Goal: Task Accomplishment & Management: Manage account settings

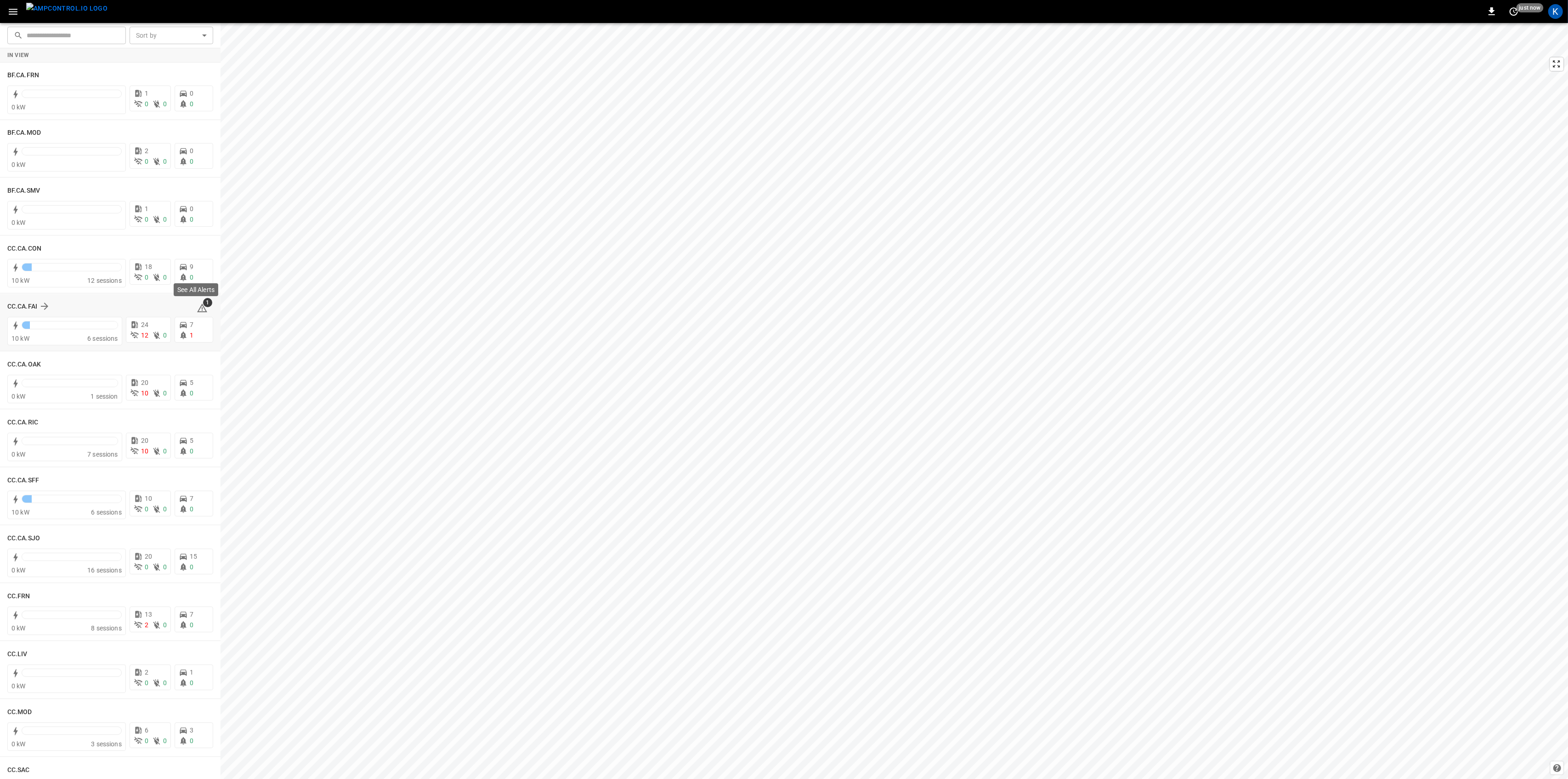
click at [198, 307] on icon at bounding box center [202, 308] width 11 height 11
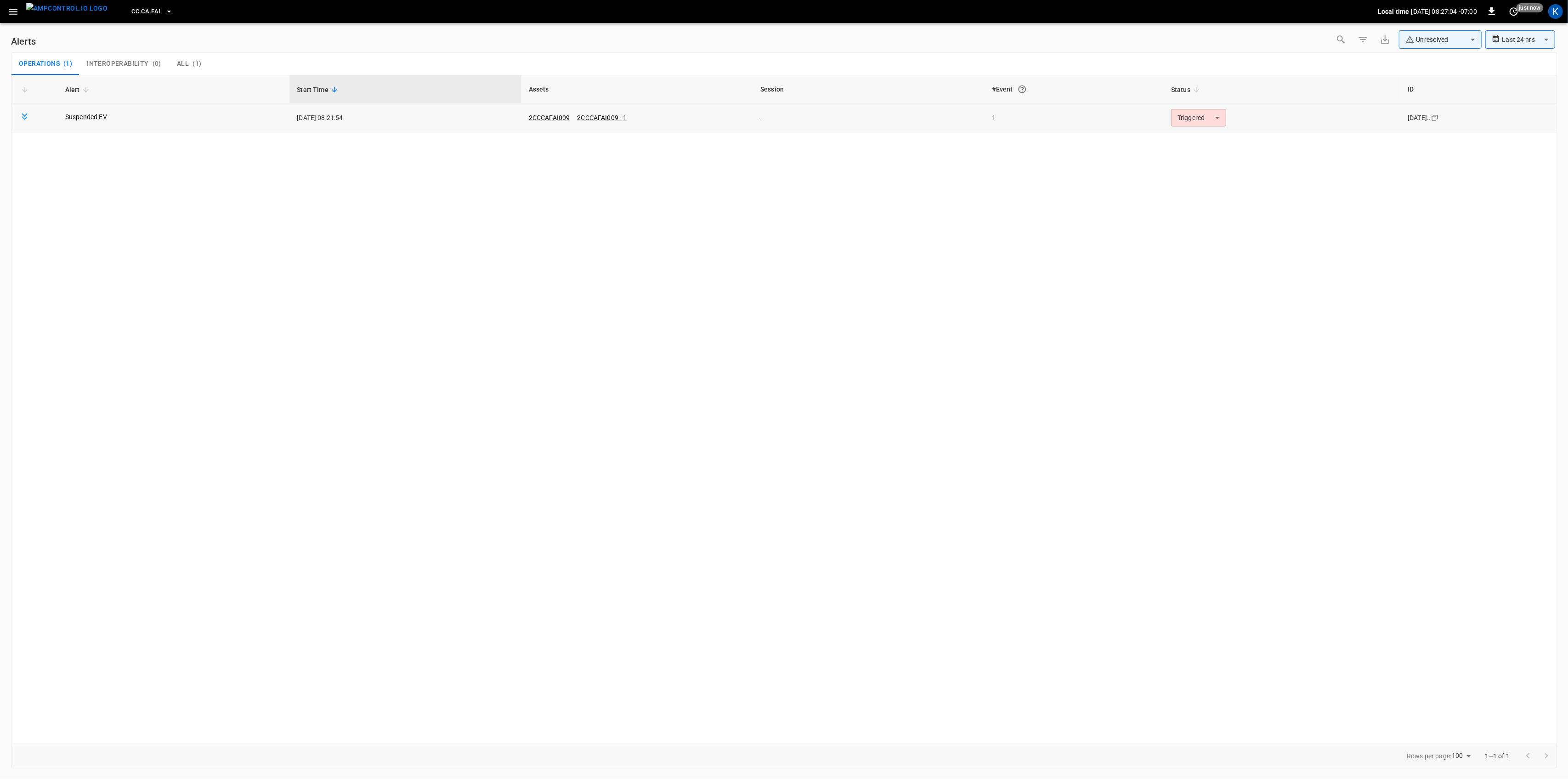
click at [1217, 118] on body "**********" at bounding box center [784, 388] width 1568 height 776
click at [1195, 143] on li "Resolved" at bounding box center [1197, 140] width 58 height 16
click at [15, 11] on icon "button" at bounding box center [13, 11] width 9 height 6
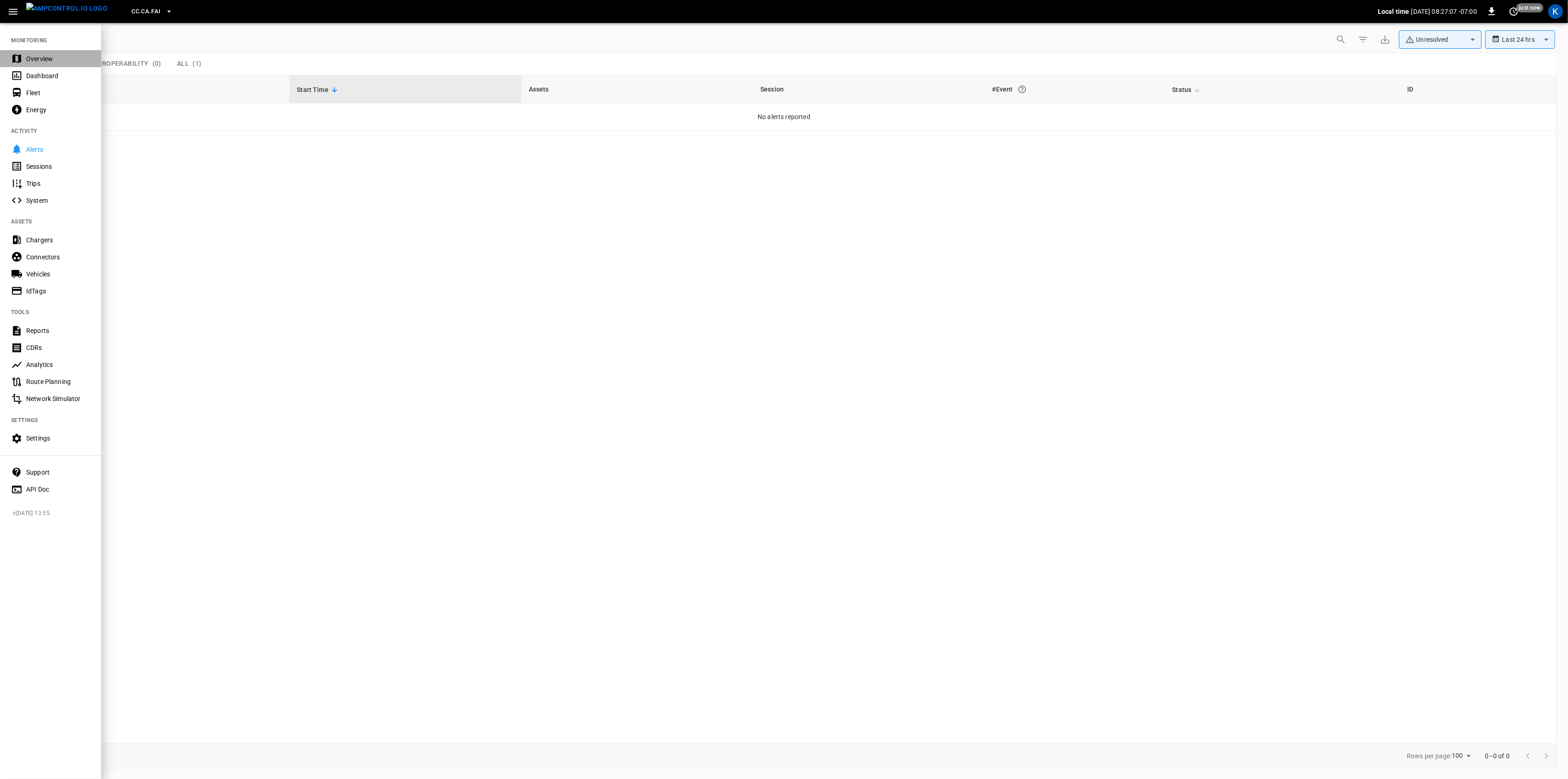
click at [19, 57] on icon at bounding box center [16, 58] width 9 height 9
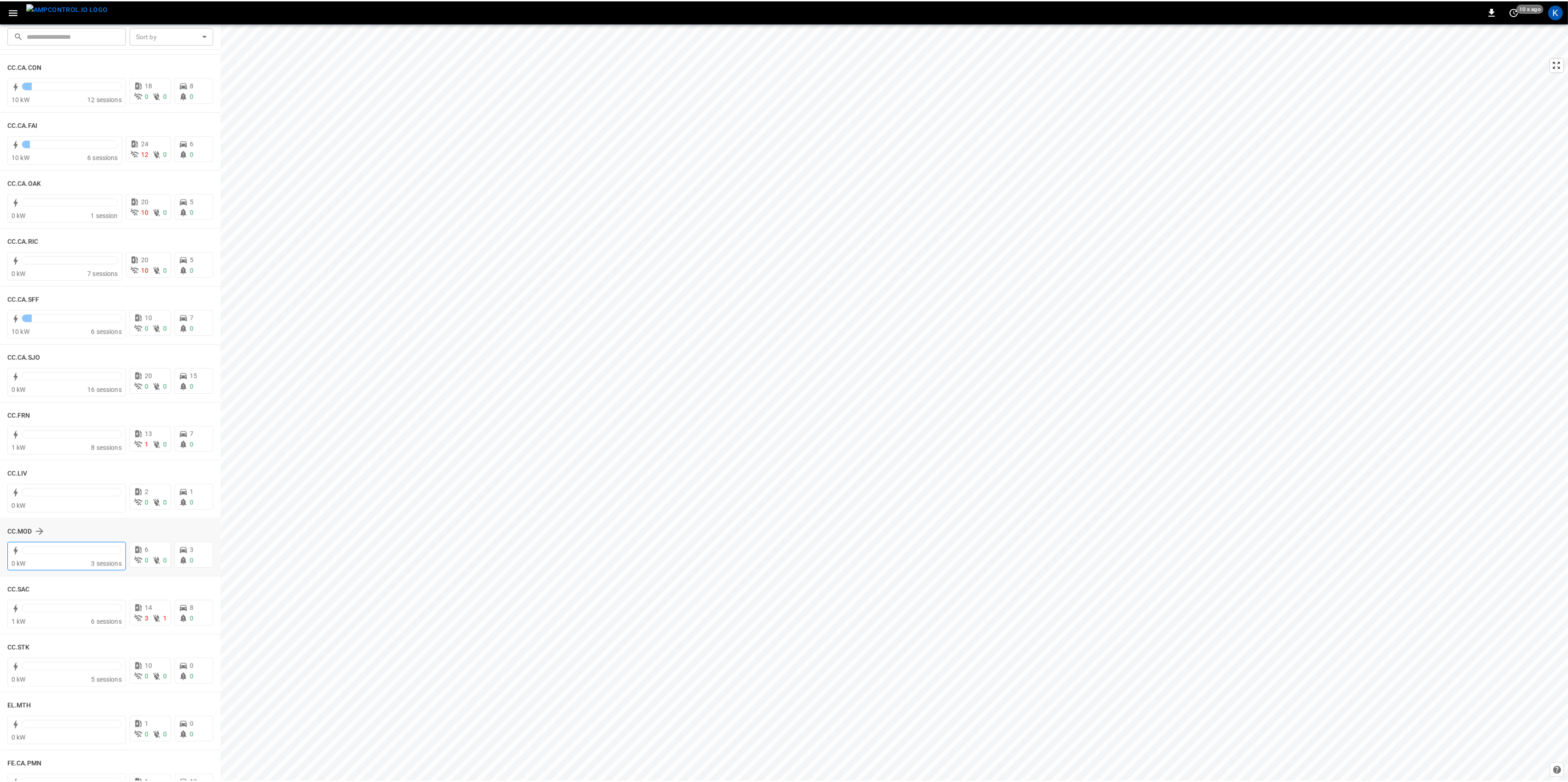
scroll to position [185, 0]
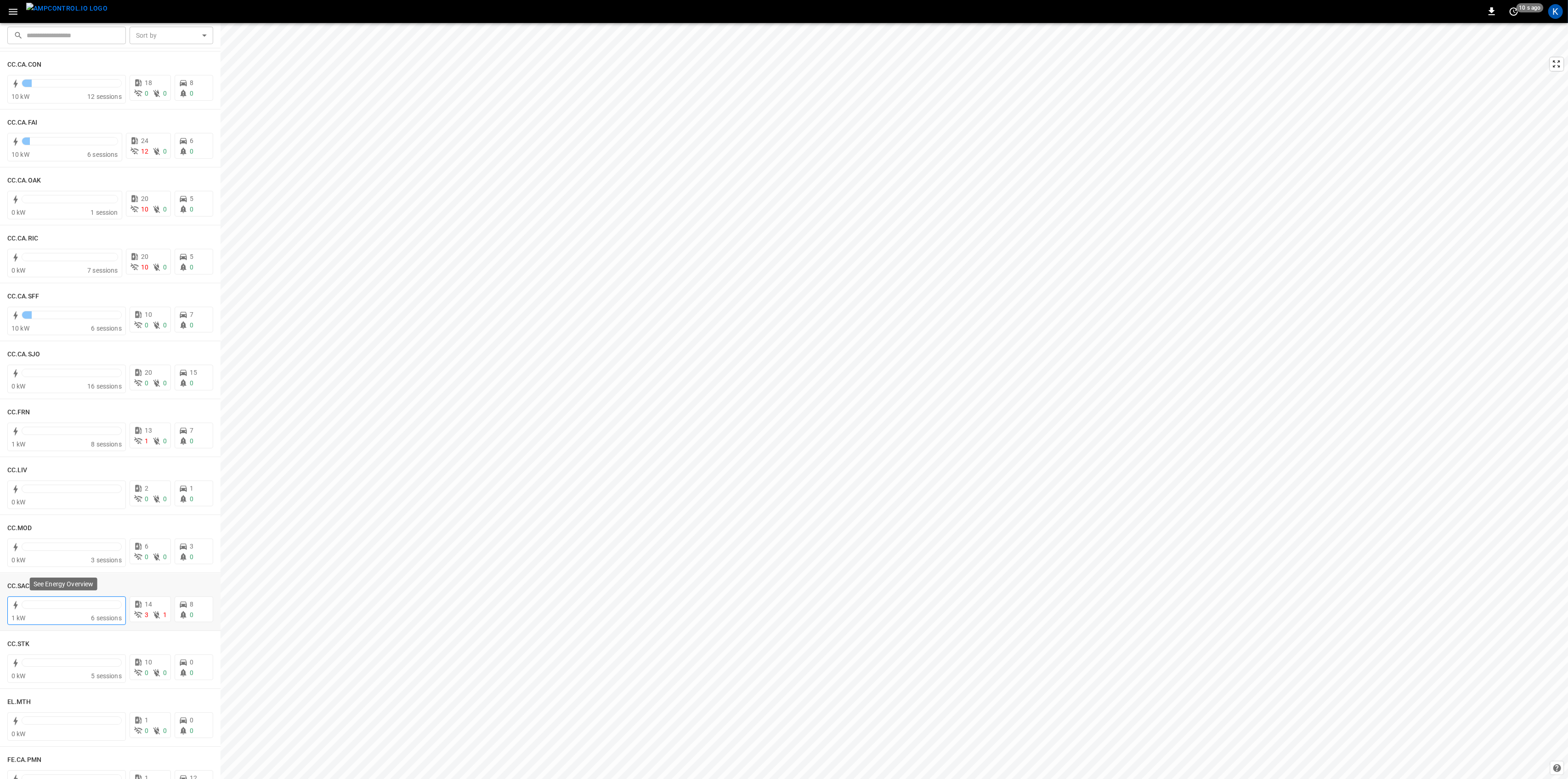
click at [72, 599] on div at bounding box center [66, 606] width 110 height 15
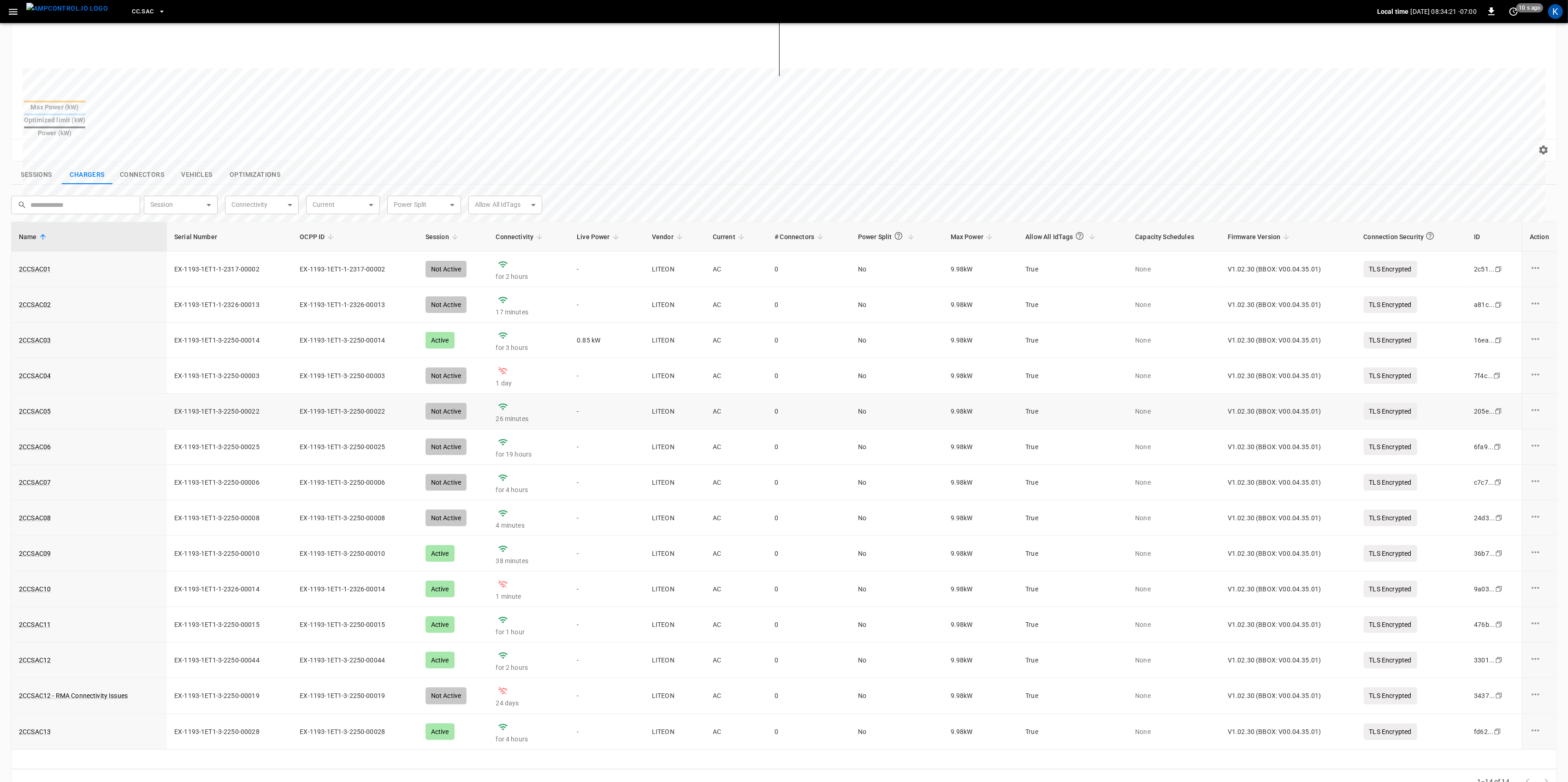
scroll to position [219, 0]
drag, startPoint x: 72, startPoint y: 357, endPoint x: 19, endPoint y: 361, distance: 53.2
click at [19, 370] on div "2CCSAC04" at bounding box center [89, 374] width 141 height 9
copy link "2CCSAC04"
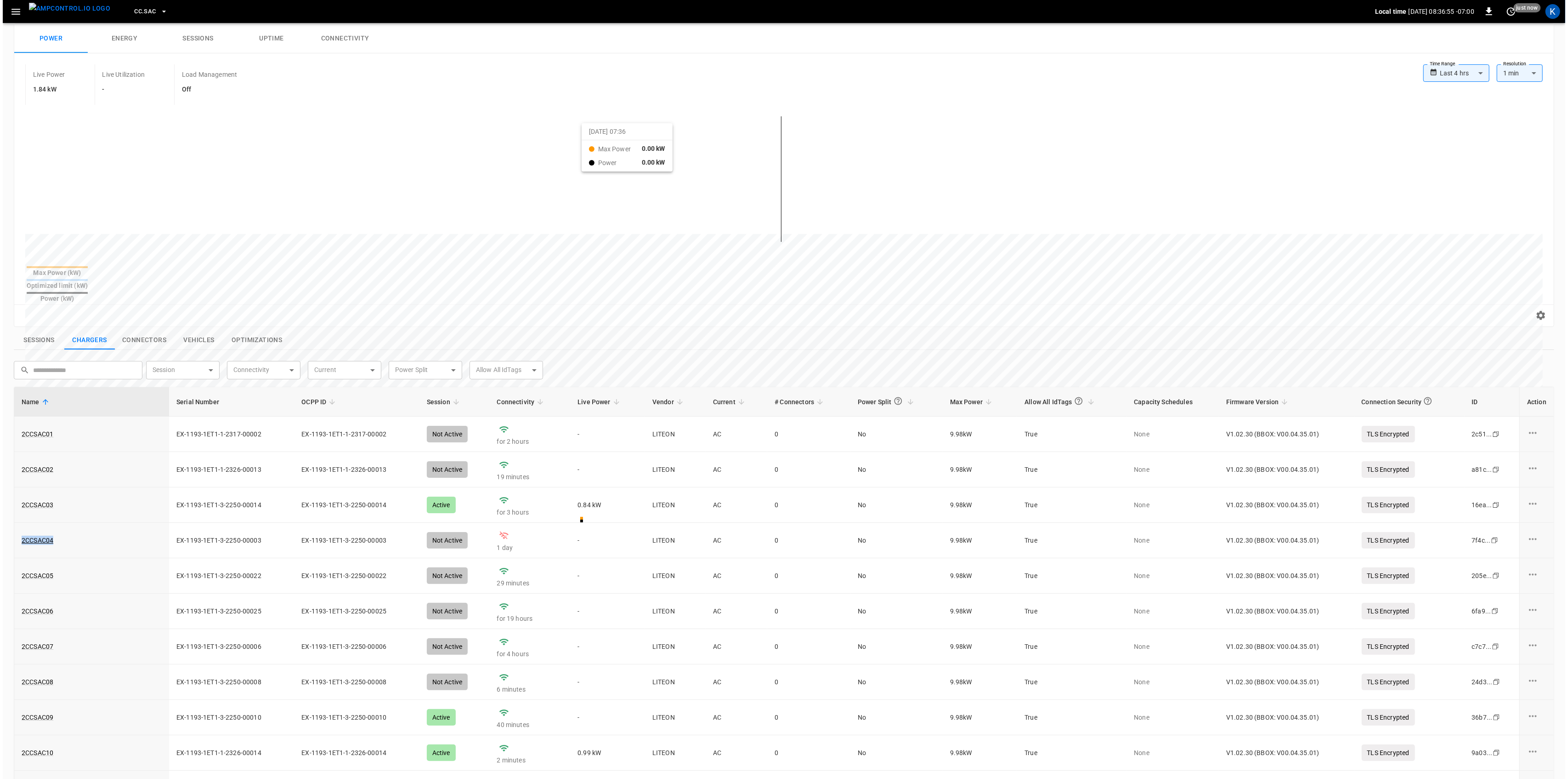
scroll to position [0, 0]
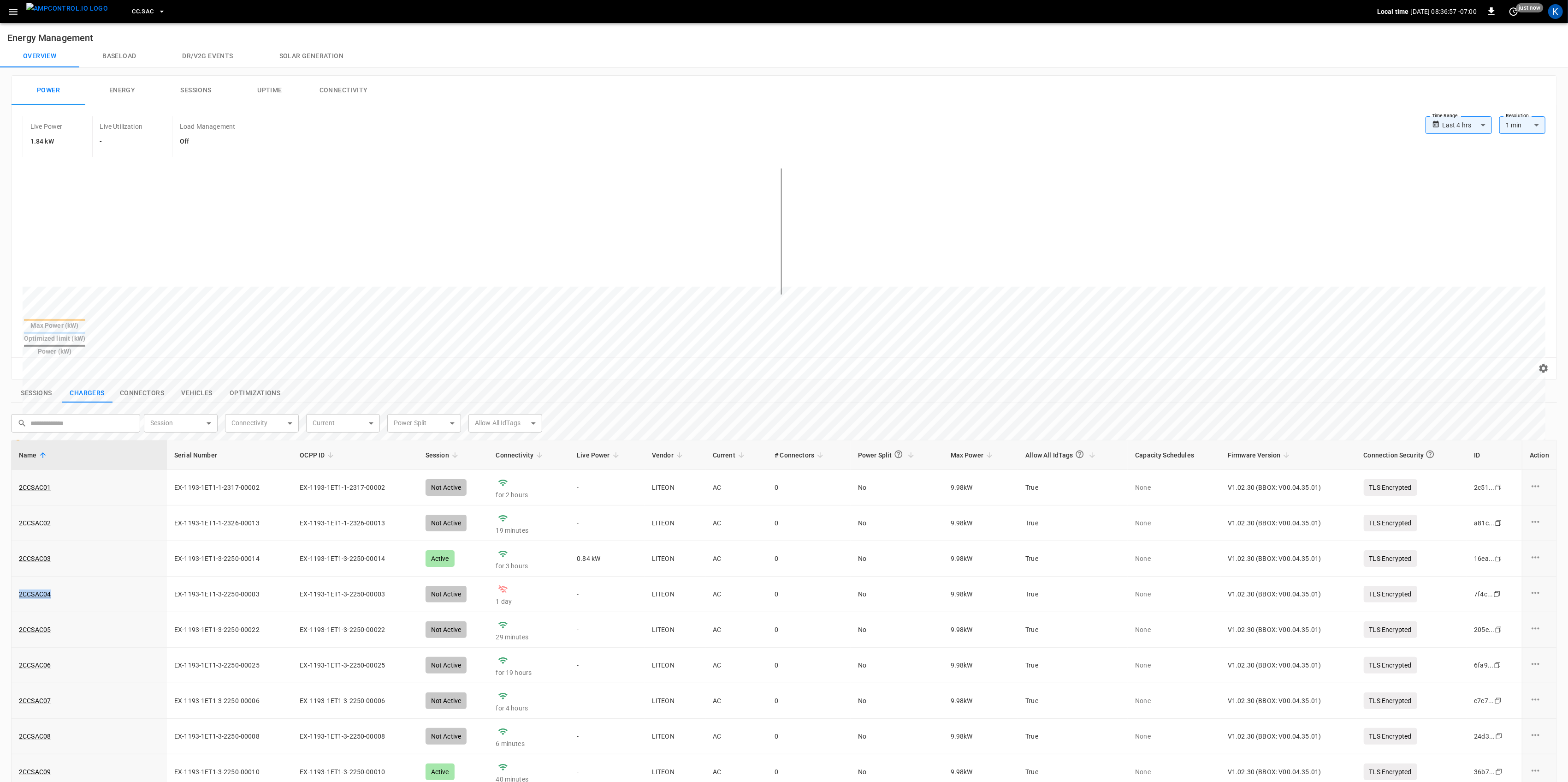
click at [36, 384] on button "Sessions" at bounding box center [36, 393] width 51 height 19
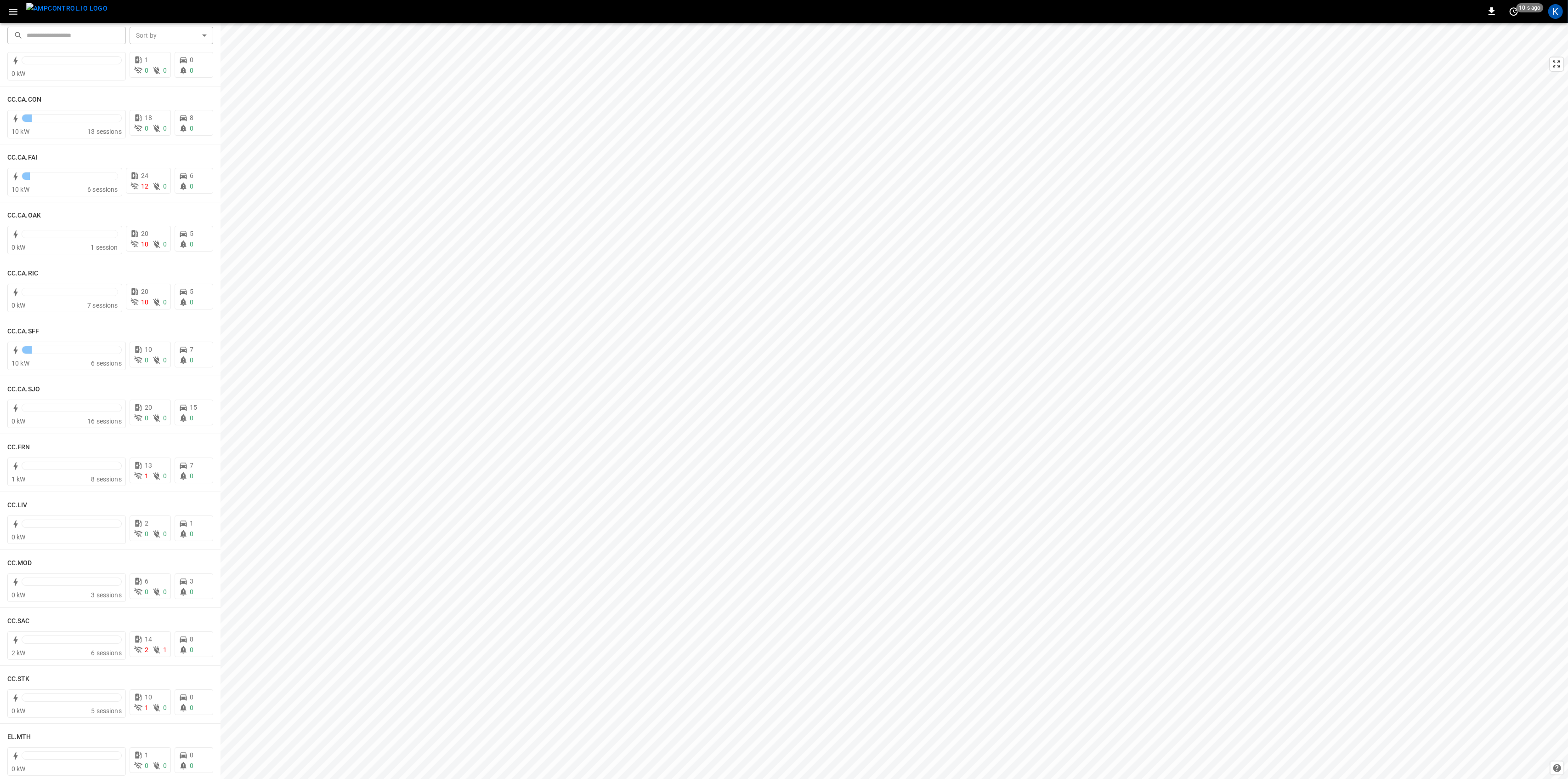
scroll to position [184, 0]
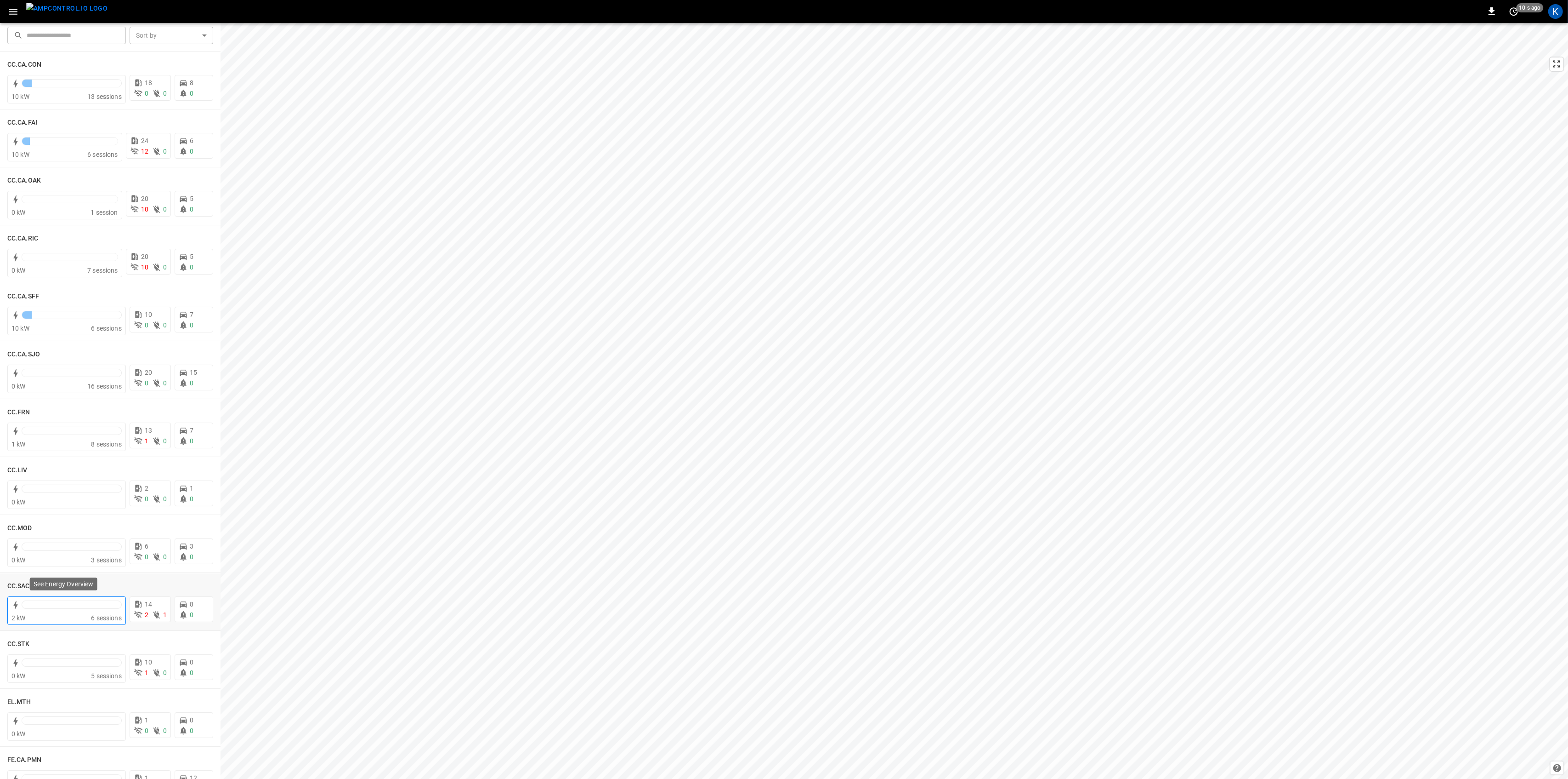
click at [54, 612] on div at bounding box center [72, 606] width 100 height 13
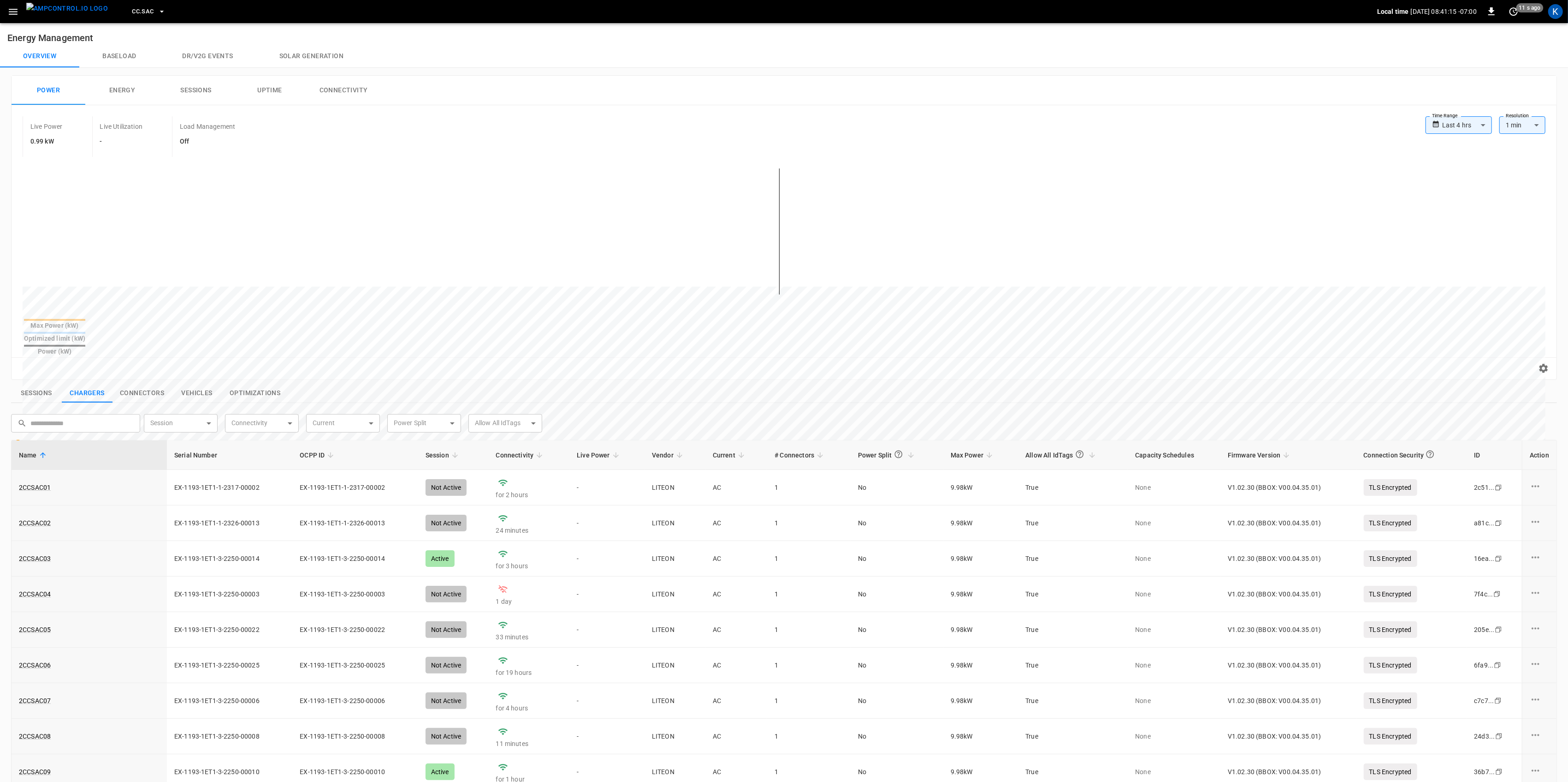
click at [6, 8] on button "button" at bounding box center [13, 11] width 19 height 17
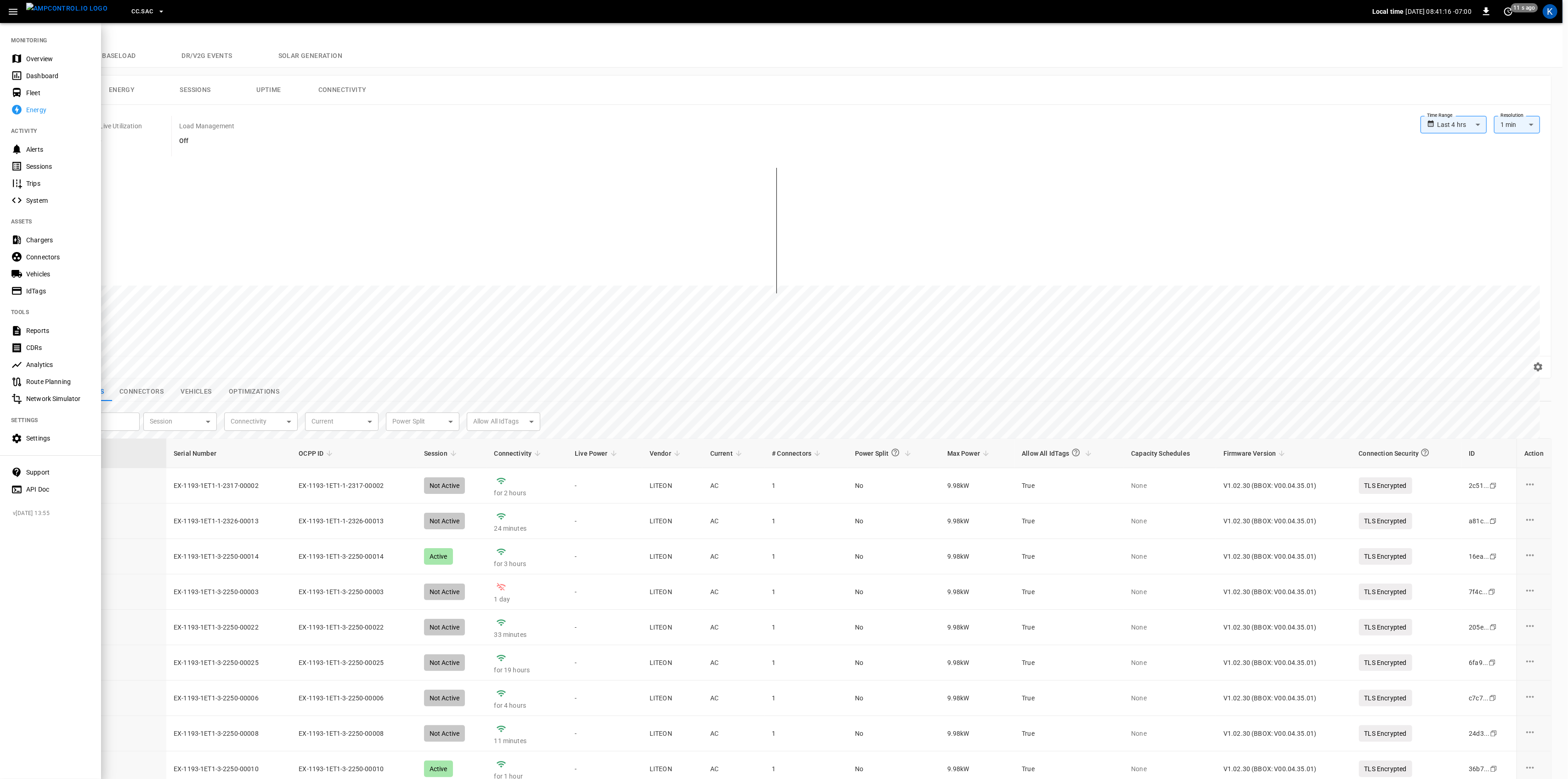
click at [34, 57] on div "Overview" at bounding box center [57, 58] width 64 height 9
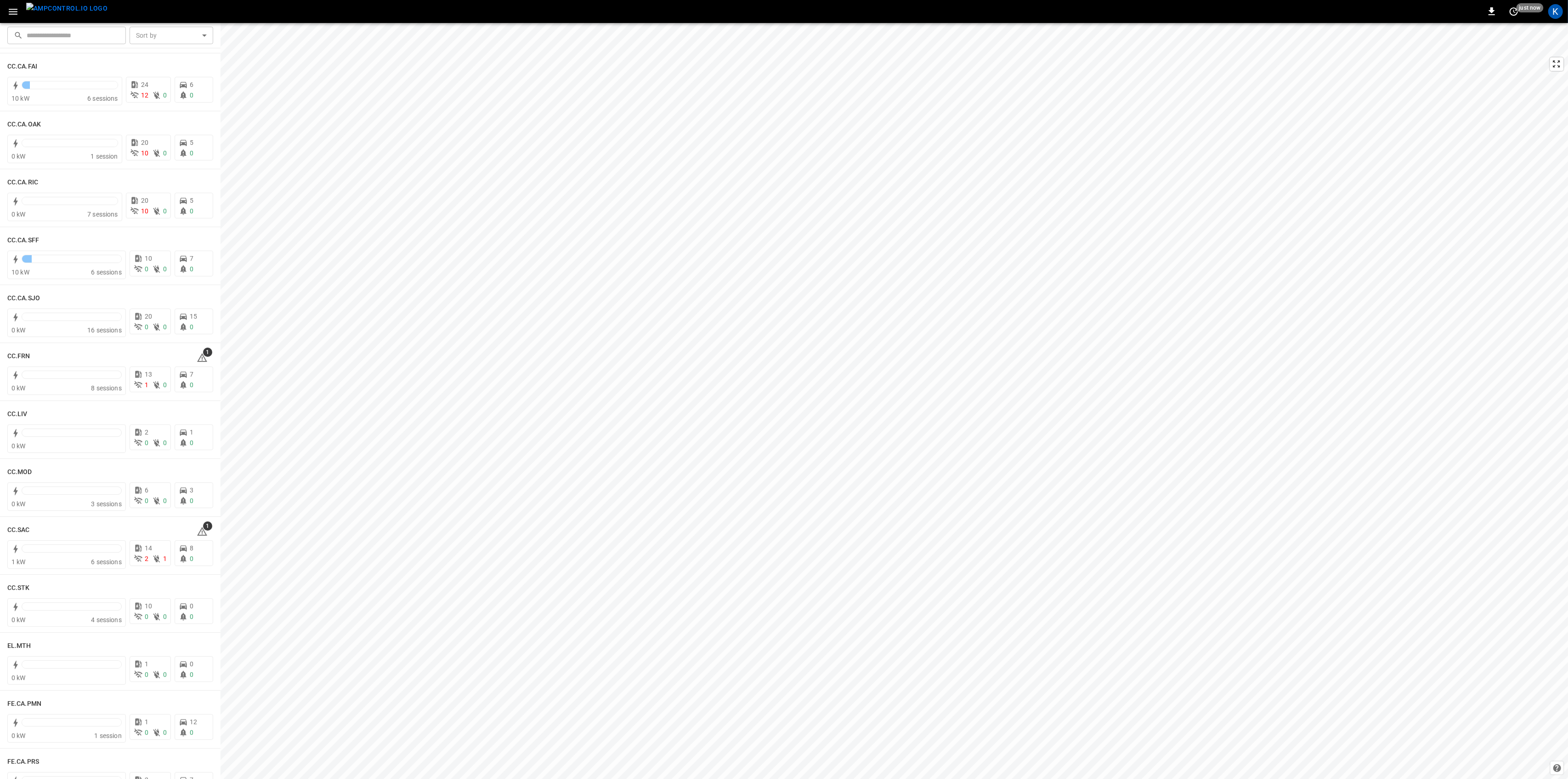
scroll to position [245, 0]
click at [198, 350] on icon at bounding box center [202, 352] width 11 height 11
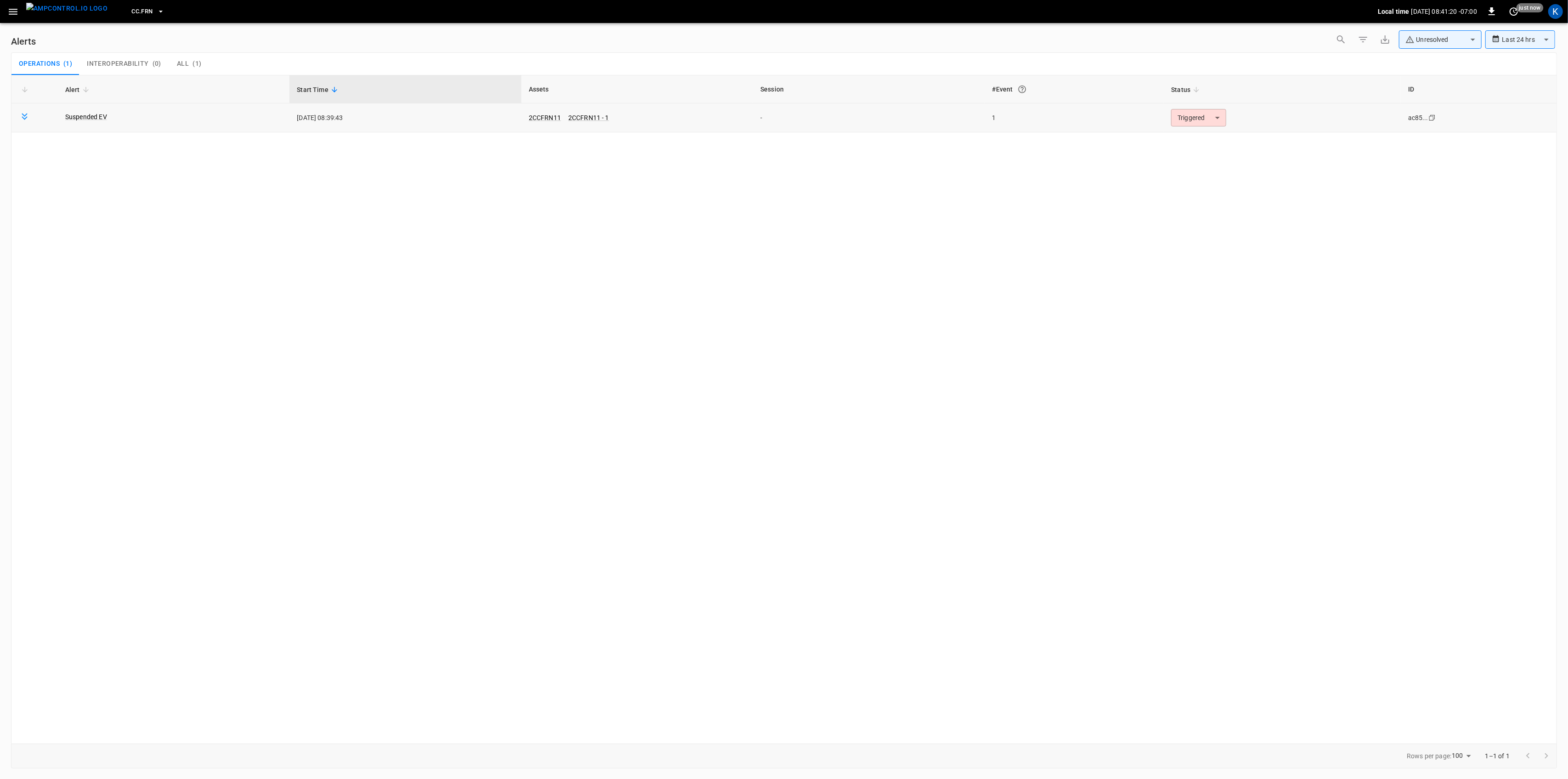
click at [1192, 120] on body "**********" at bounding box center [784, 388] width 1568 height 776
click at [1194, 136] on li "Resolved" at bounding box center [1197, 140] width 58 height 16
click at [8, 11] on icon "button" at bounding box center [13, 11] width 11 height 11
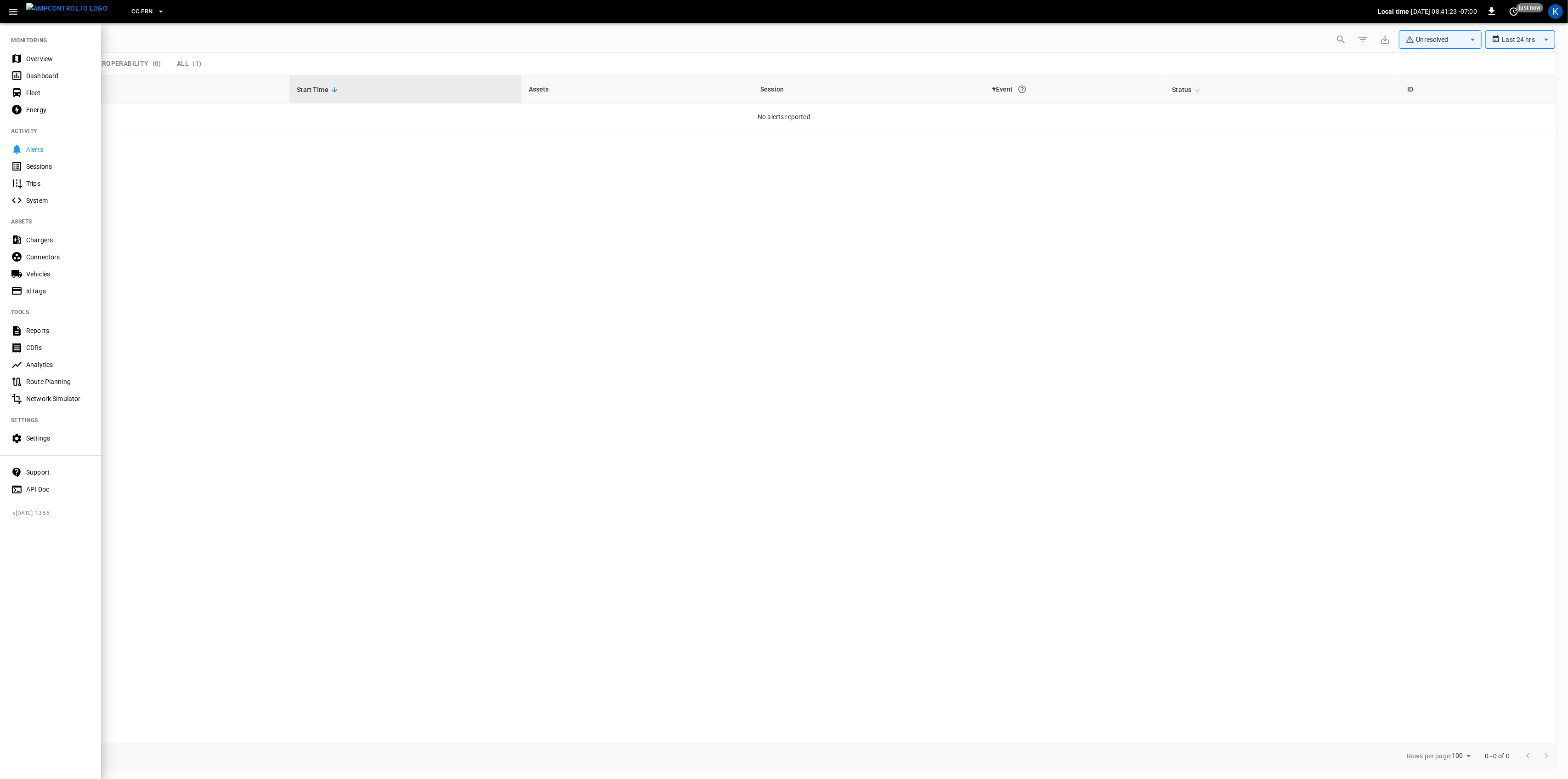
click at [44, 53] on div "Overview" at bounding box center [50, 58] width 101 height 17
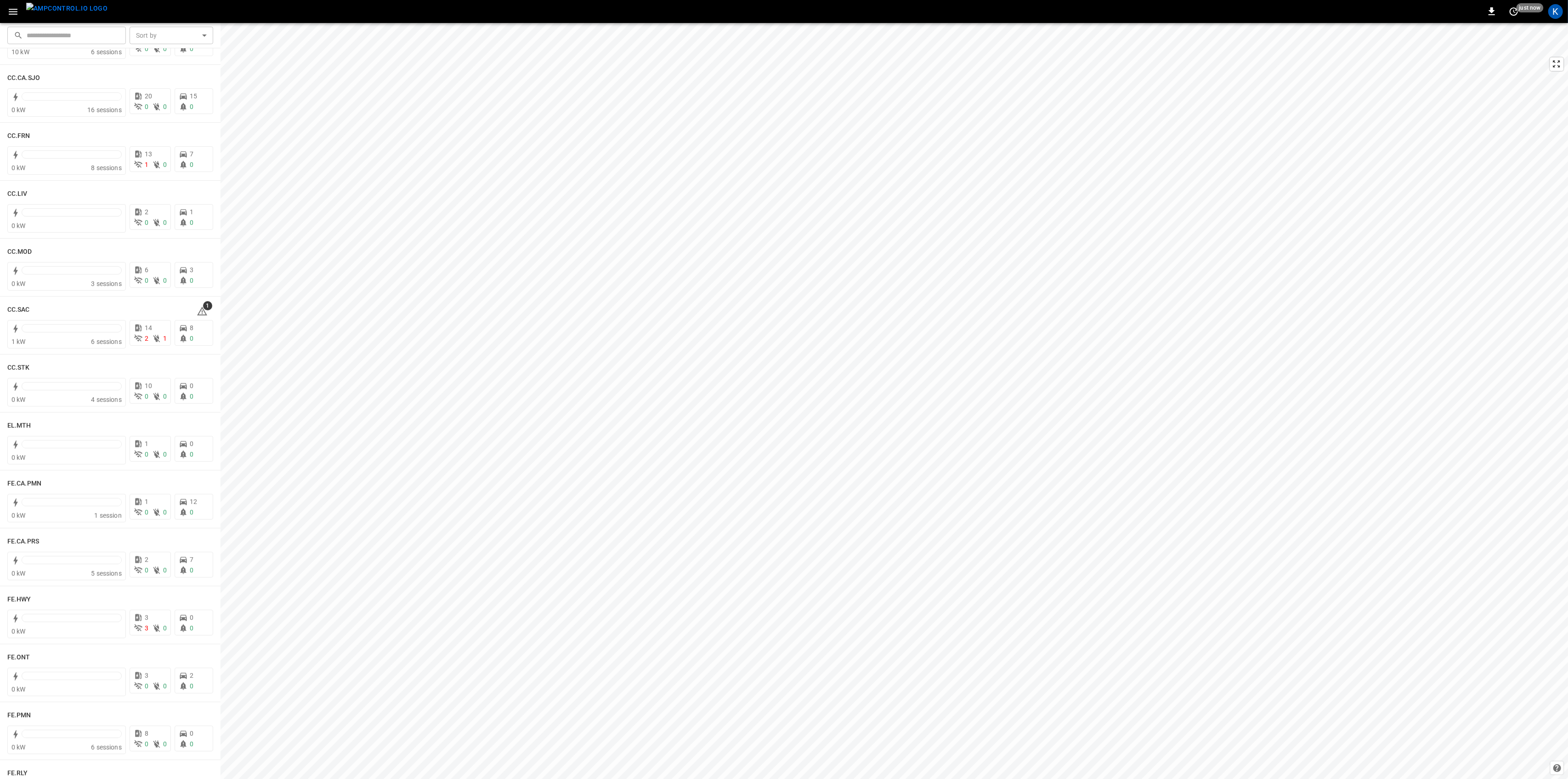
scroll to position [490, 0]
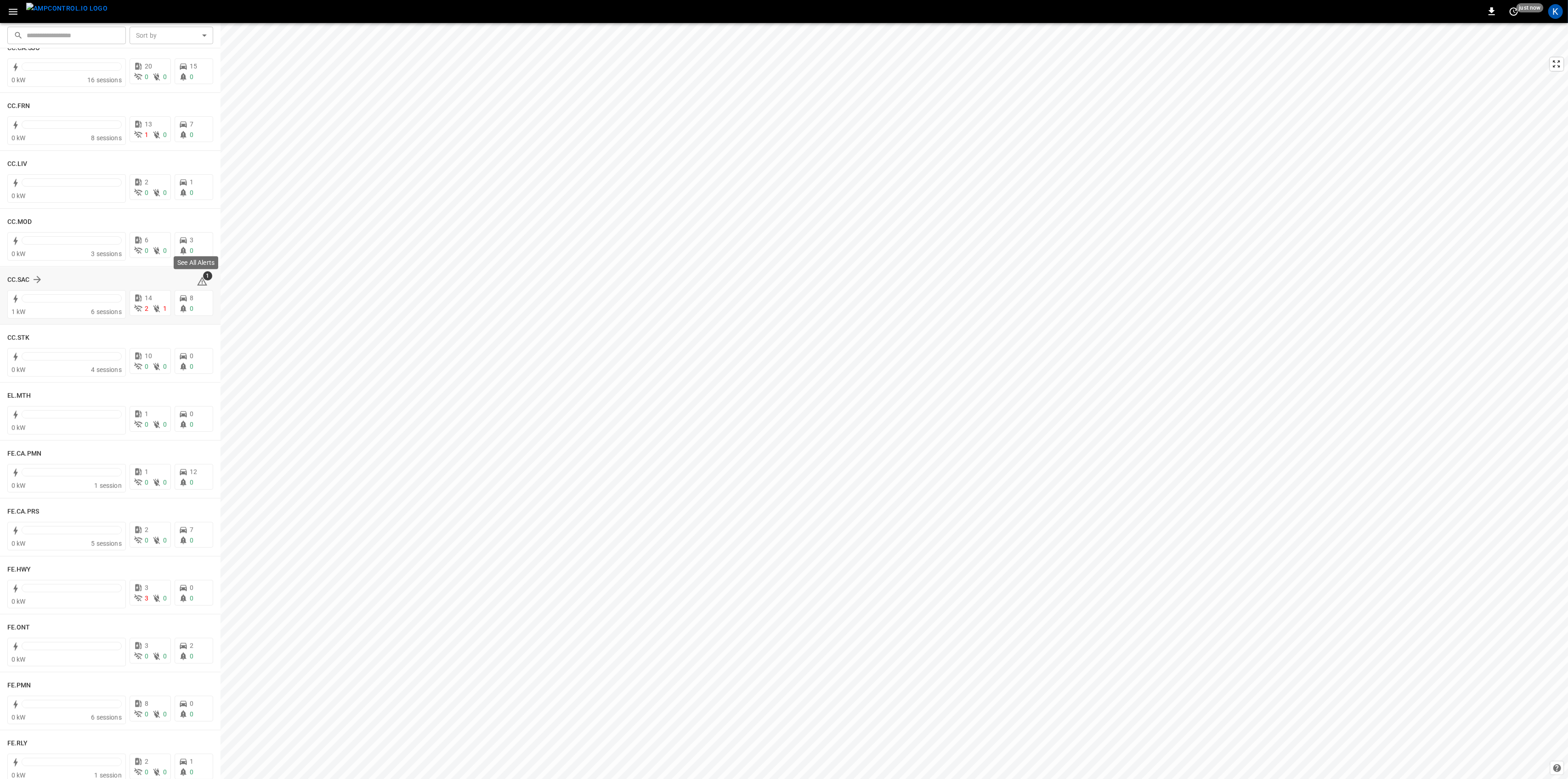
click at [198, 282] on icon at bounding box center [202, 281] width 11 height 11
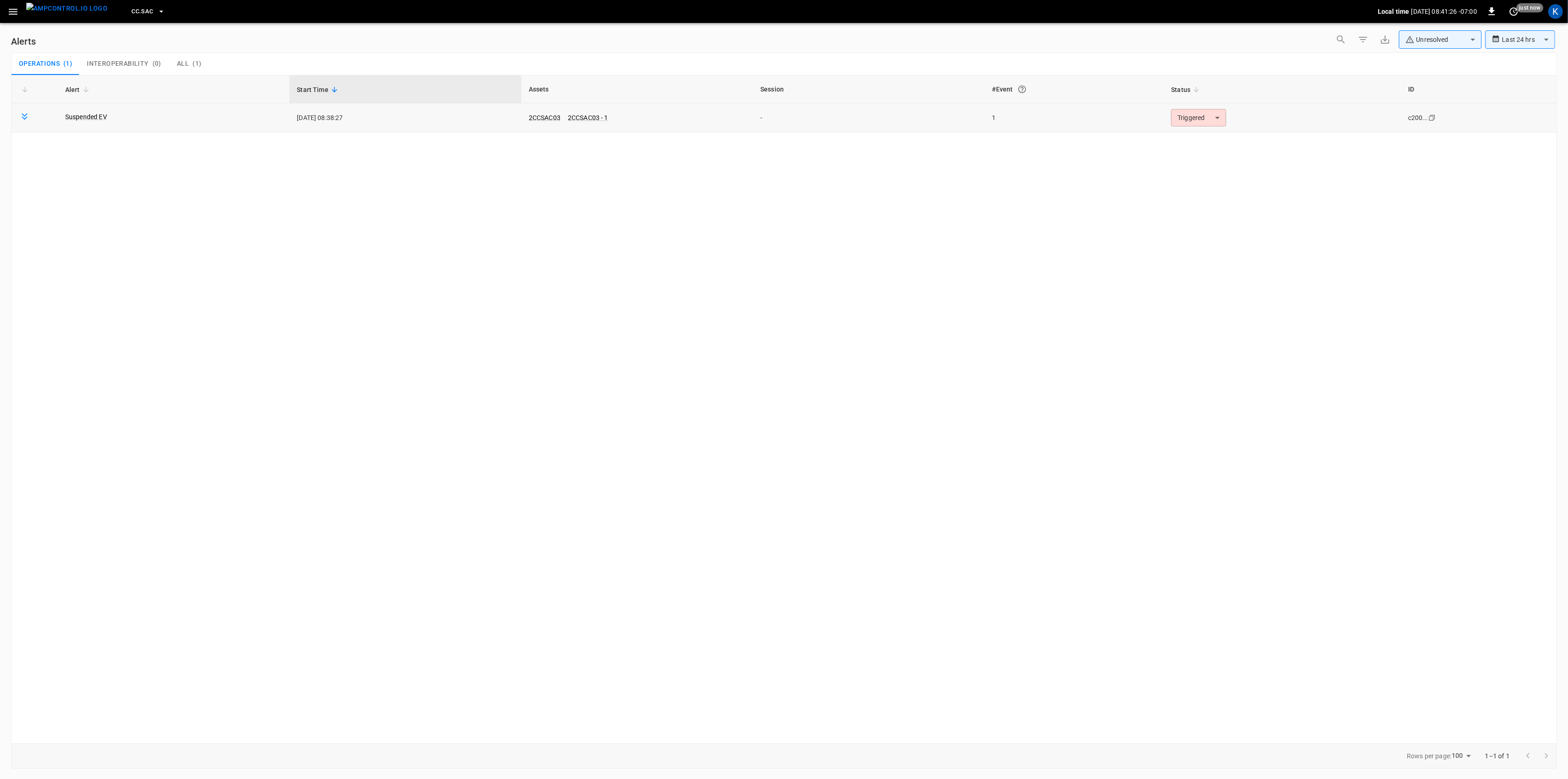
click at [1197, 118] on body "**********" at bounding box center [784, 388] width 1568 height 776
click at [1188, 138] on li "Resolved" at bounding box center [1197, 140] width 58 height 16
click at [8, 8] on icon "button" at bounding box center [13, 11] width 11 height 11
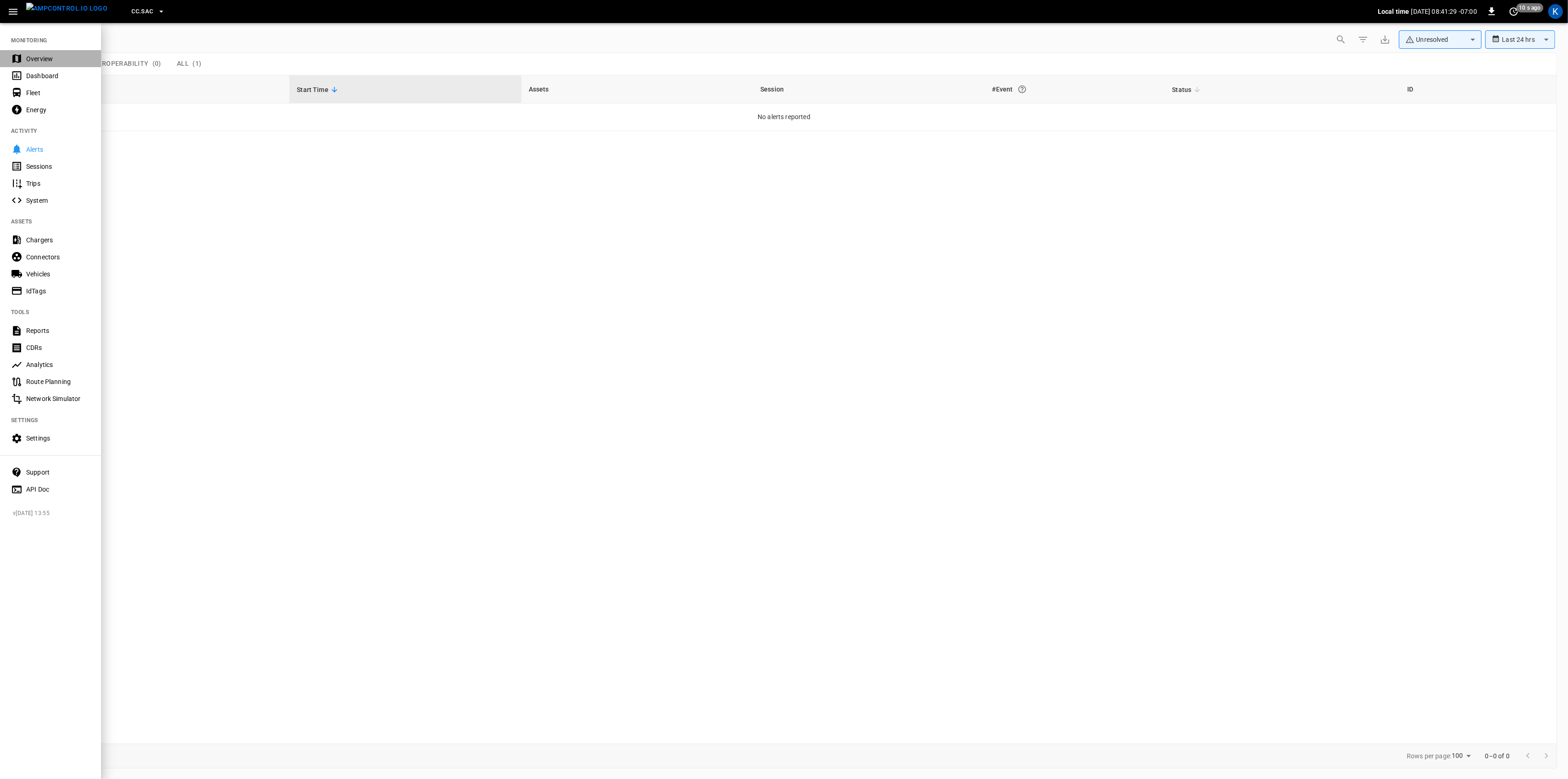
click at [34, 53] on div "Overview" at bounding box center [50, 58] width 101 height 17
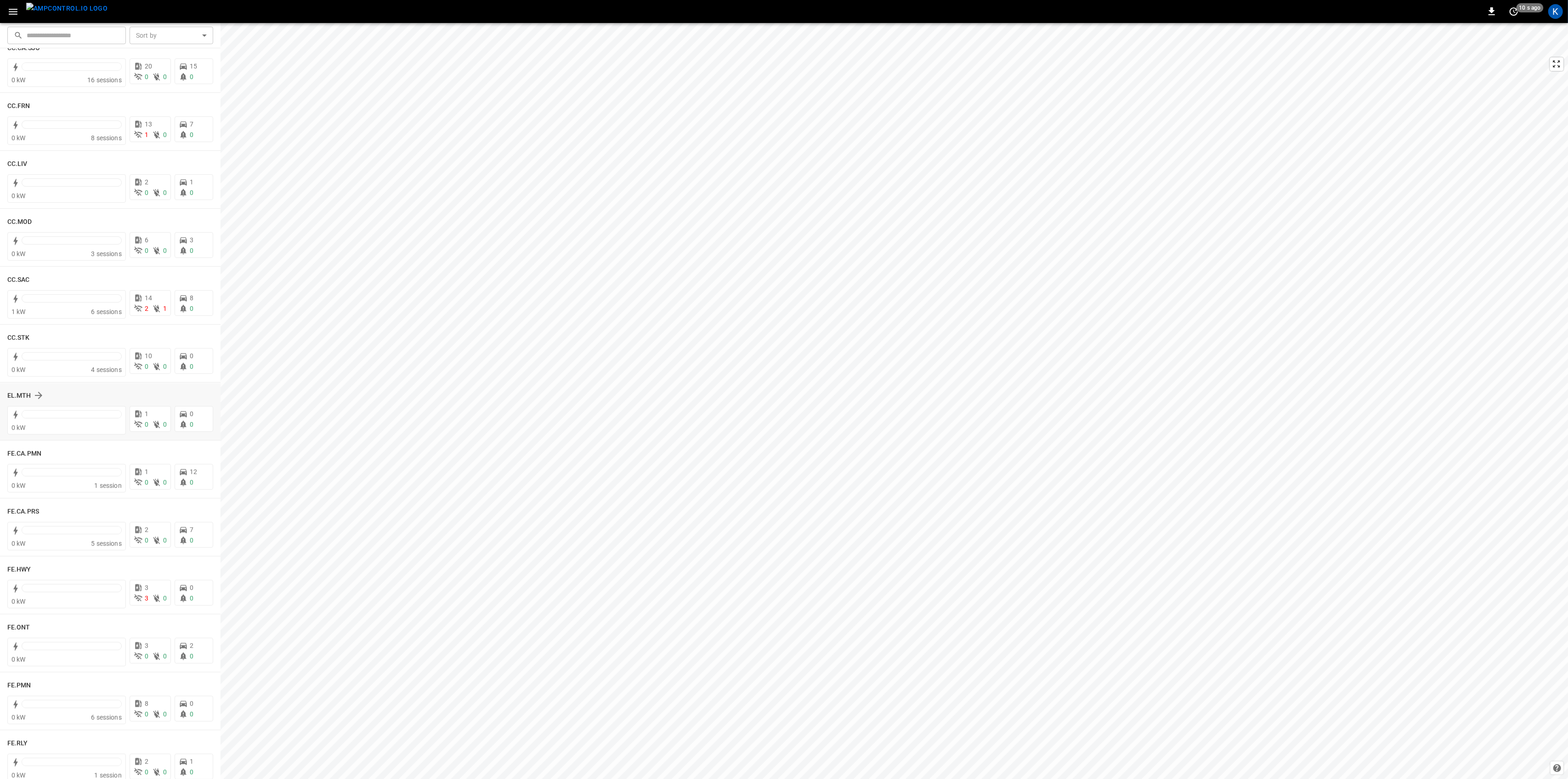
scroll to position [981, 0]
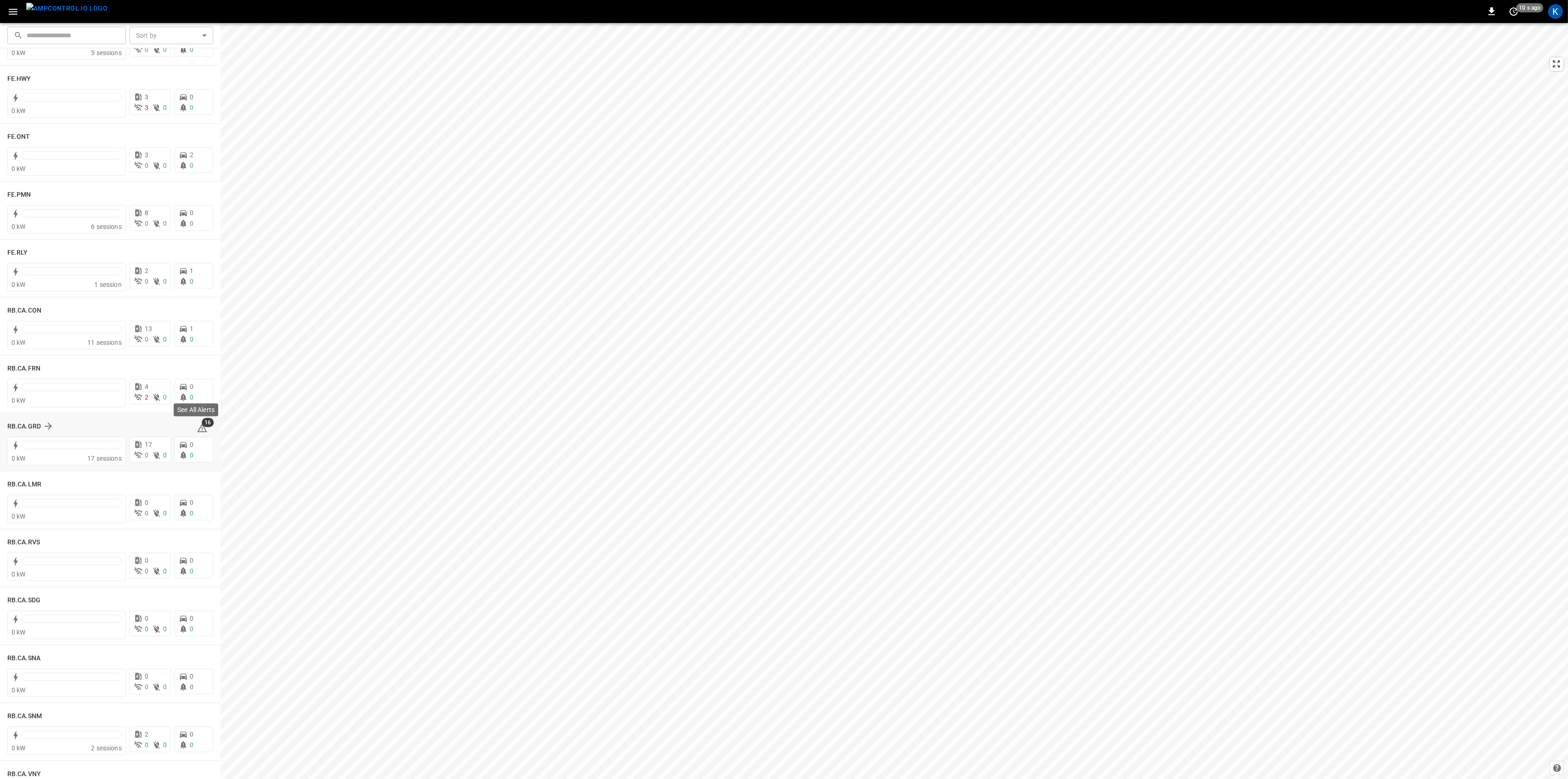
click at [198, 430] on icon at bounding box center [202, 428] width 11 height 11
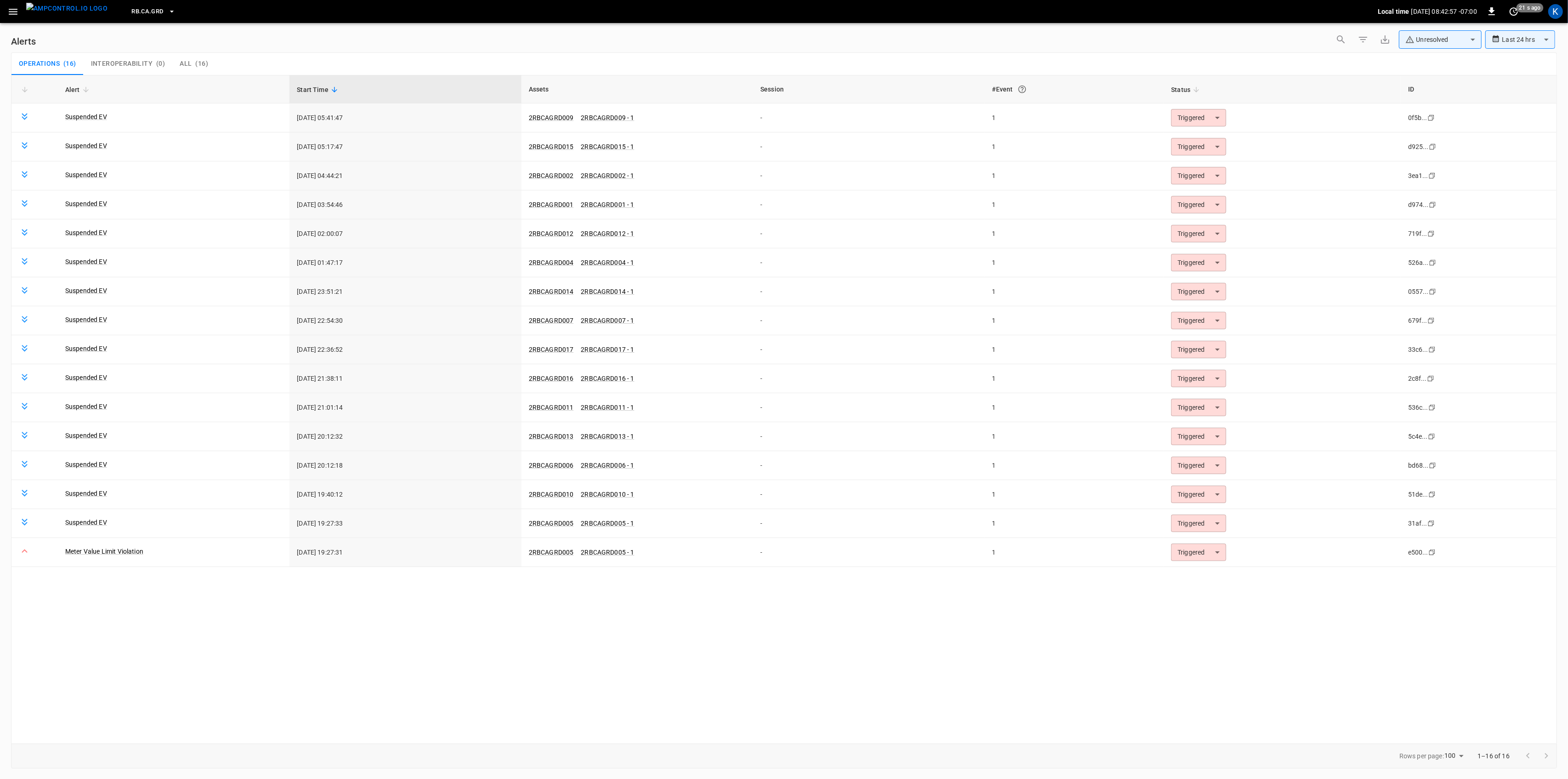
click at [11, 13] on icon "button" at bounding box center [13, 11] width 11 height 11
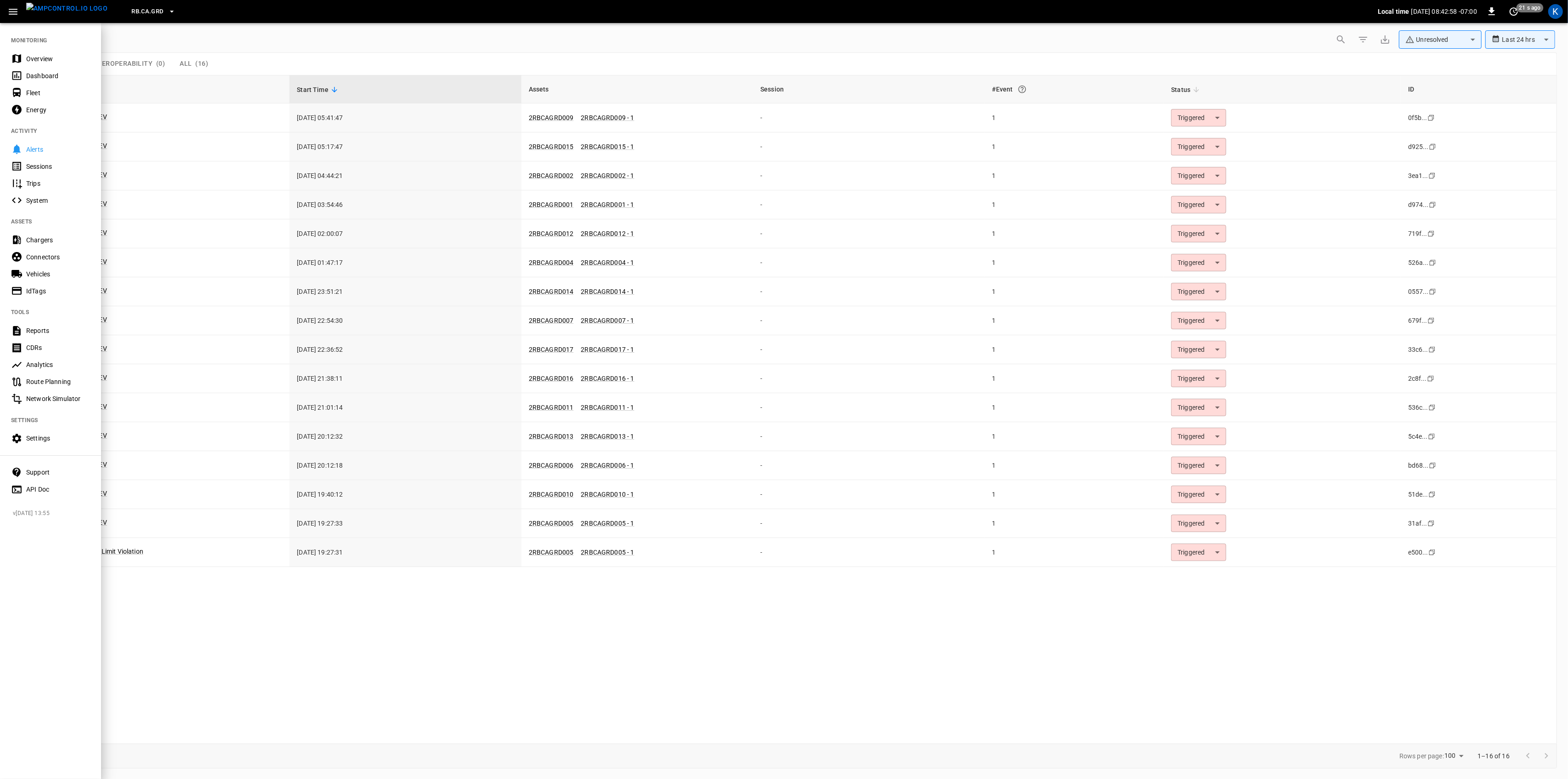
click at [31, 48] on nav "MONITORING Overview Dashboard Fleet Energy ACTIVITY Alerts Sessions Trips Syste…" at bounding box center [50, 261] width 101 height 479
click at [31, 56] on div "Overview" at bounding box center [57, 58] width 64 height 9
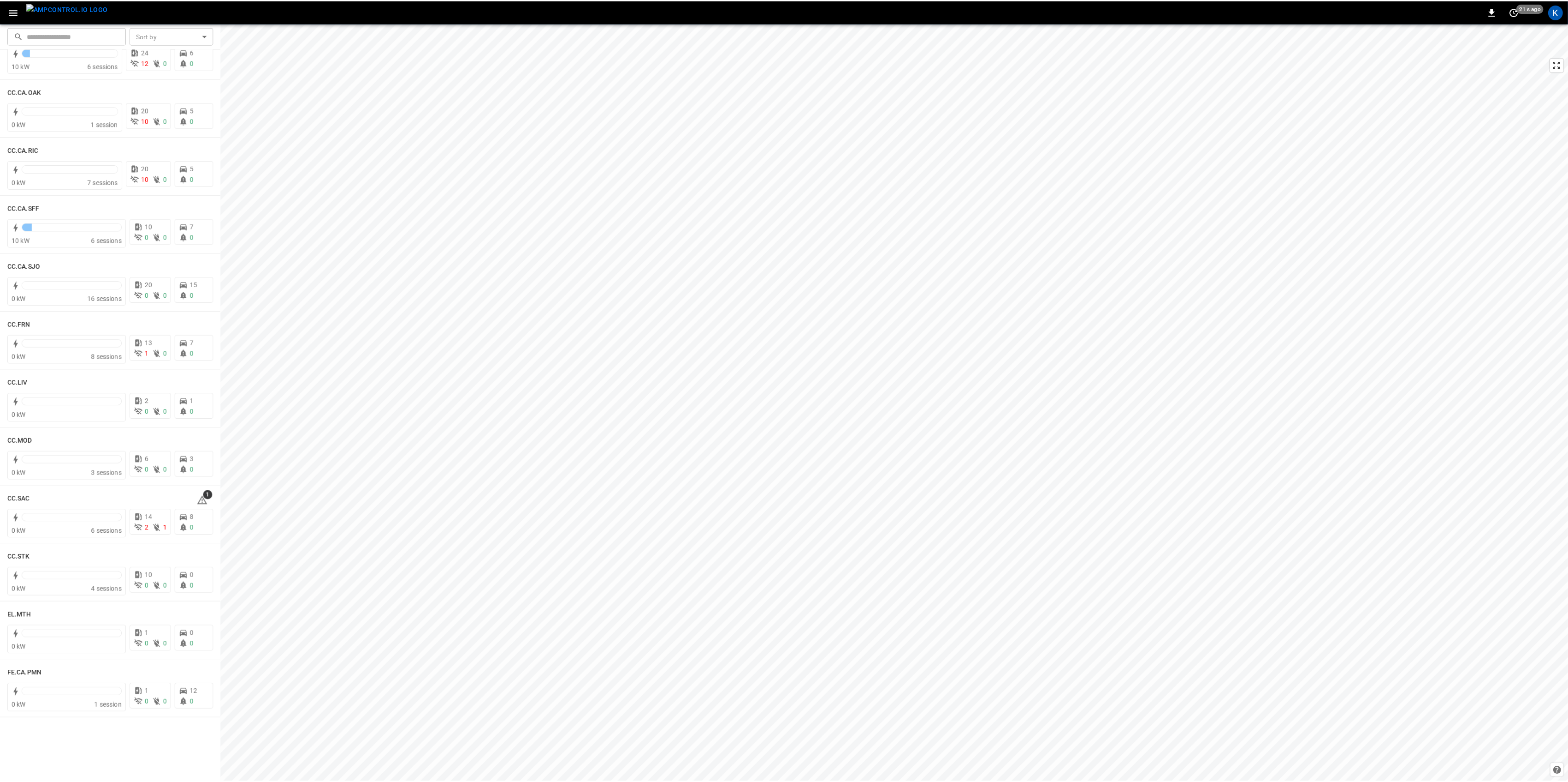
scroll to position [308, 0]
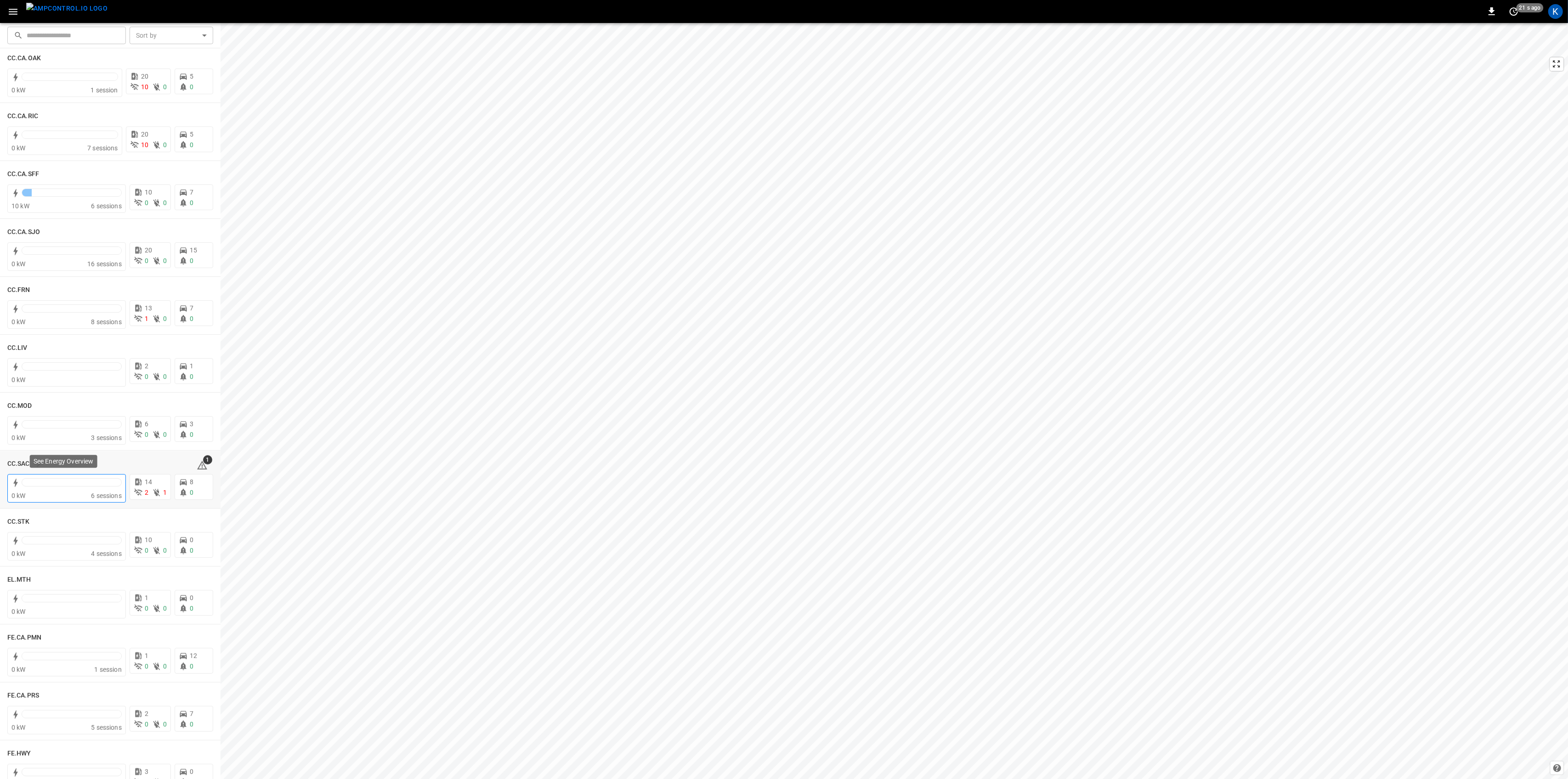
click at [77, 488] on div at bounding box center [72, 485] width 100 height 13
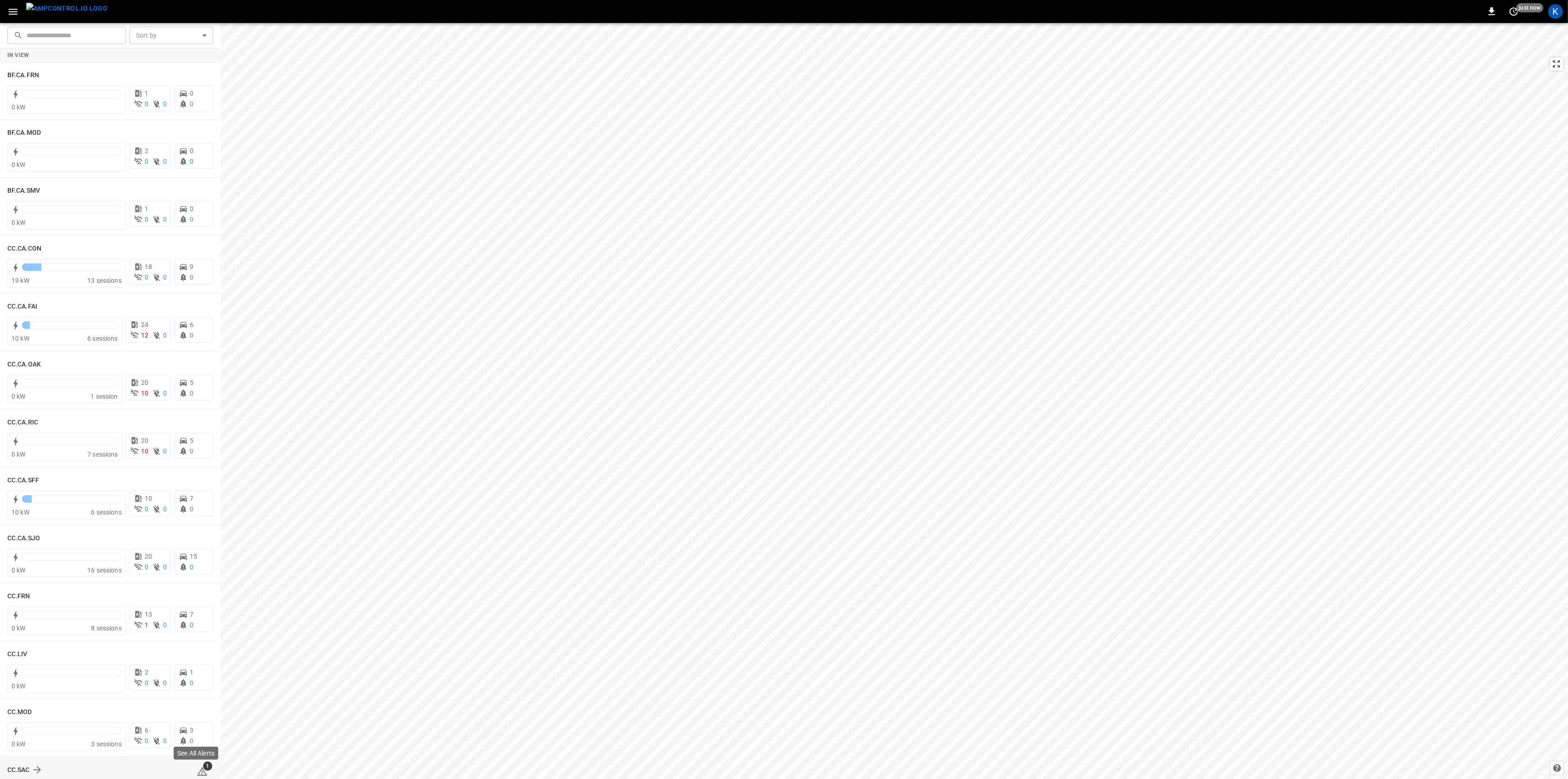
click at [197, 770] on icon at bounding box center [202, 772] width 11 height 11
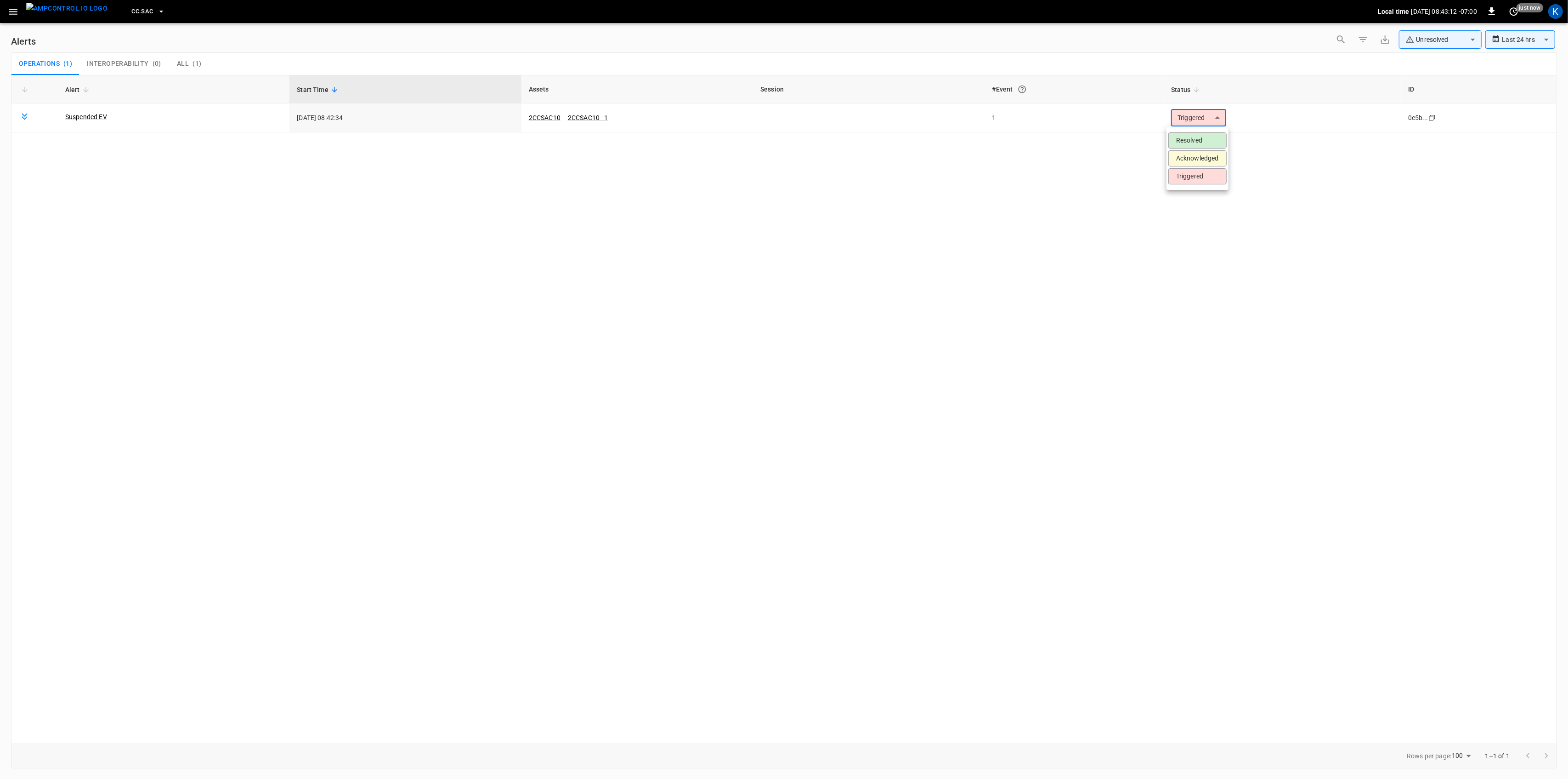
click at [1189, 116] on body "**********" at bounding box center [784, 388] width 1568 height 776
click at [1188, 135] on li "Resolved" at bounding box center [1197, 140] width 58 height 16
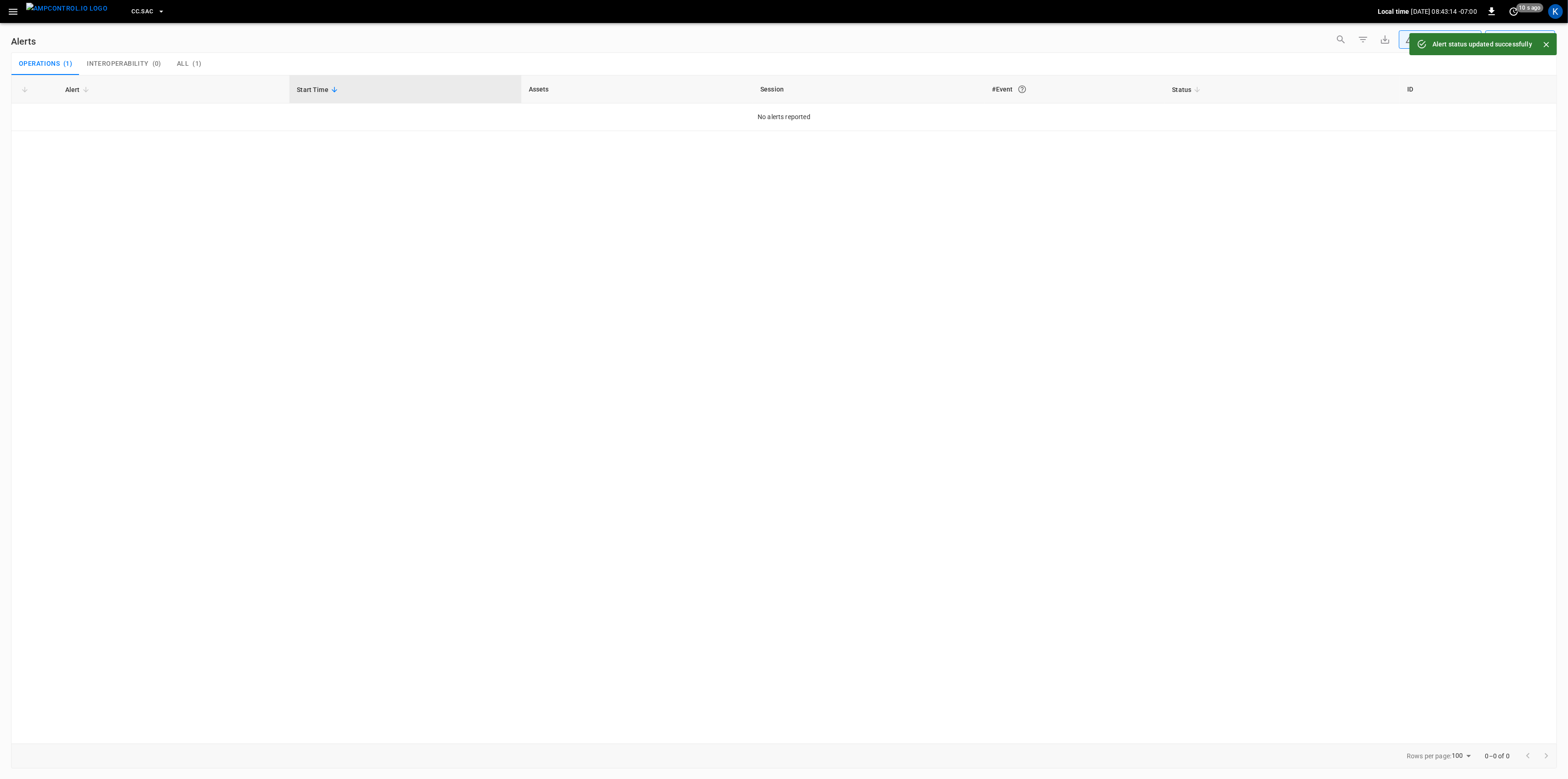
click at [10, 13] on icon "button" at bounding box center [13, 11] width 11 height 11
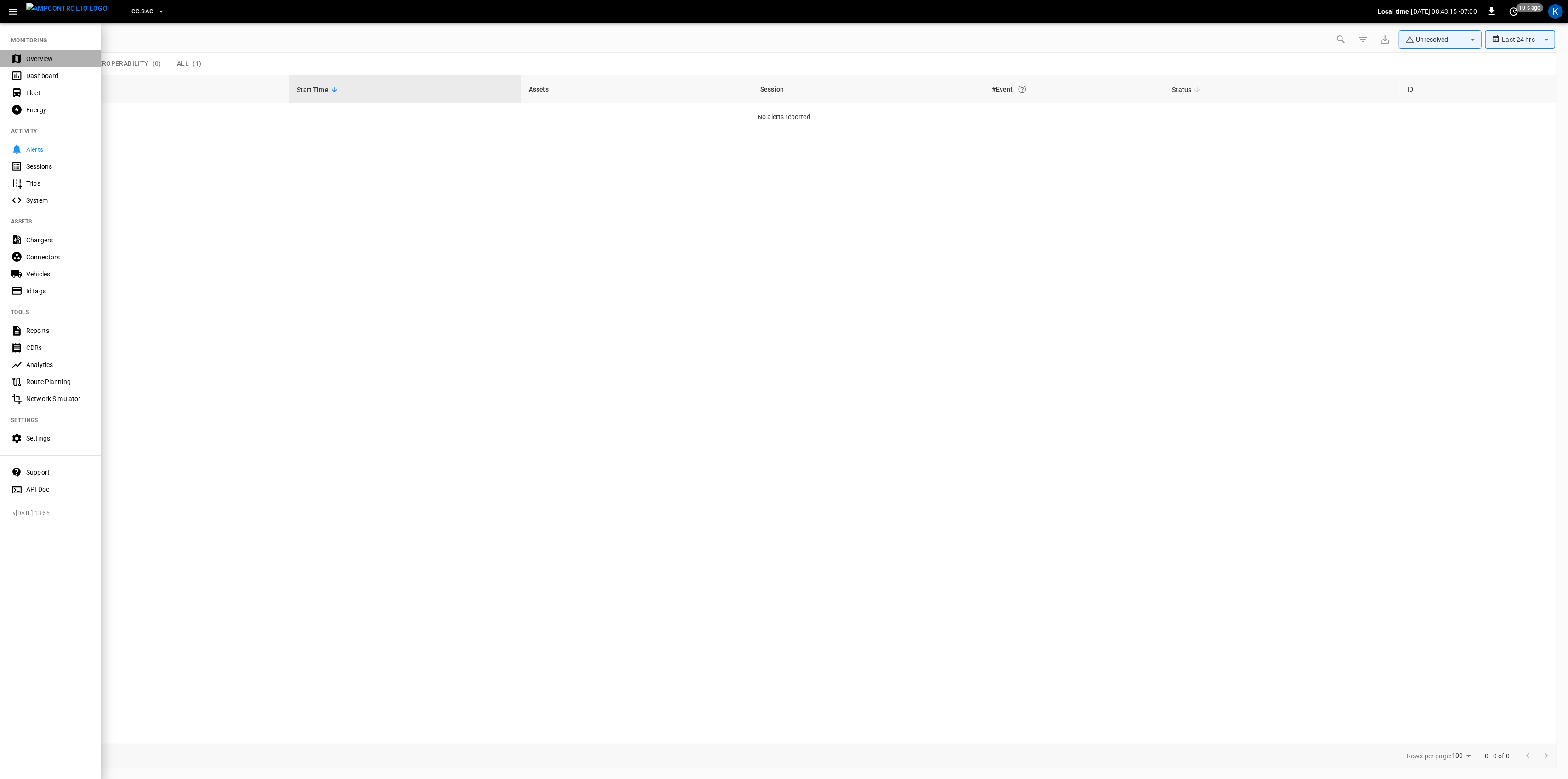
click at [28, 59] on div "Overview" at bounding box center [57, 58] width 64 height 9
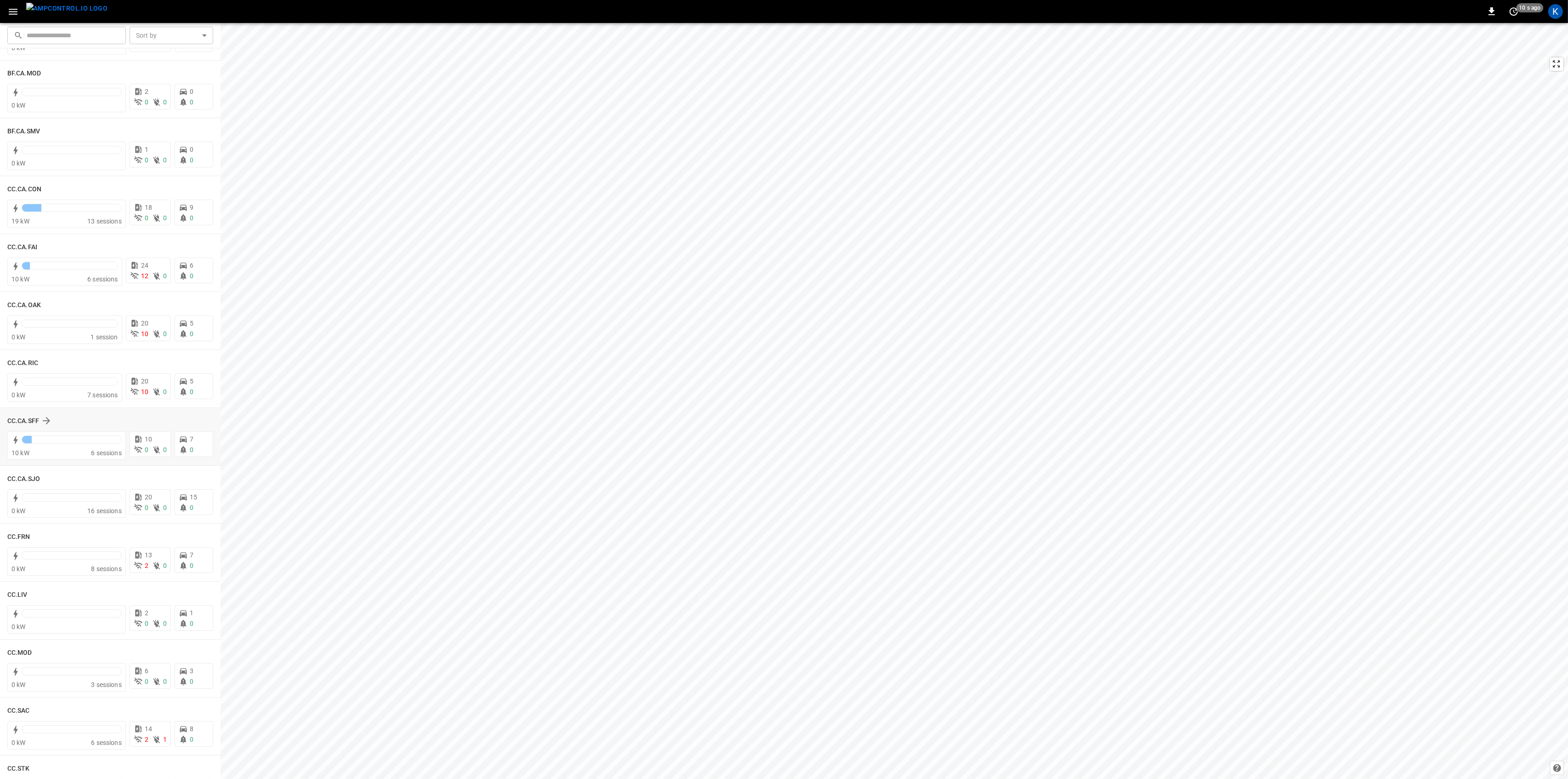
scroll to position [61, 0]
click at [69, 731] on div at bounding box center [72, 727] width 100 height 8
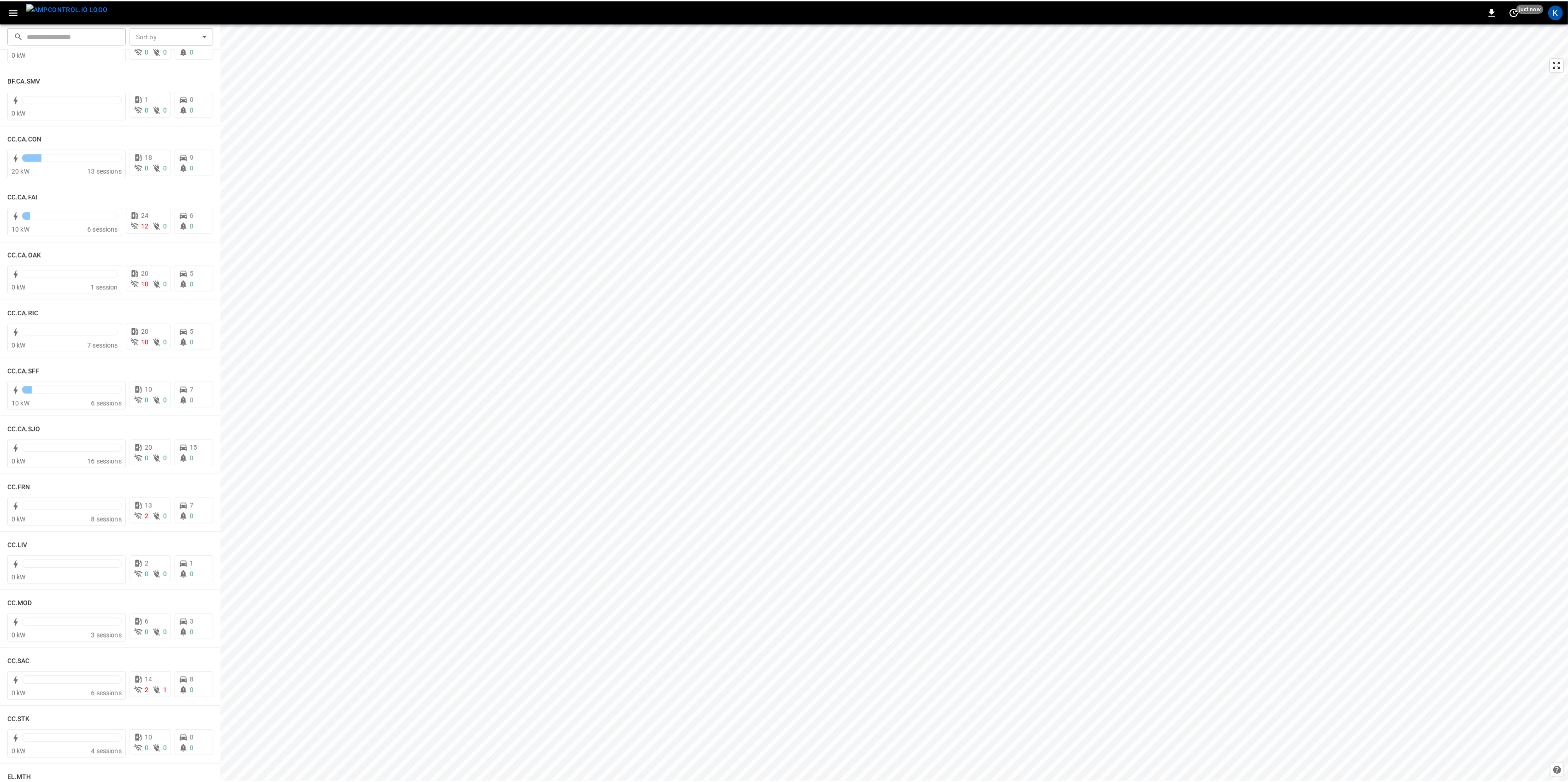
scroll to position [123, 0]
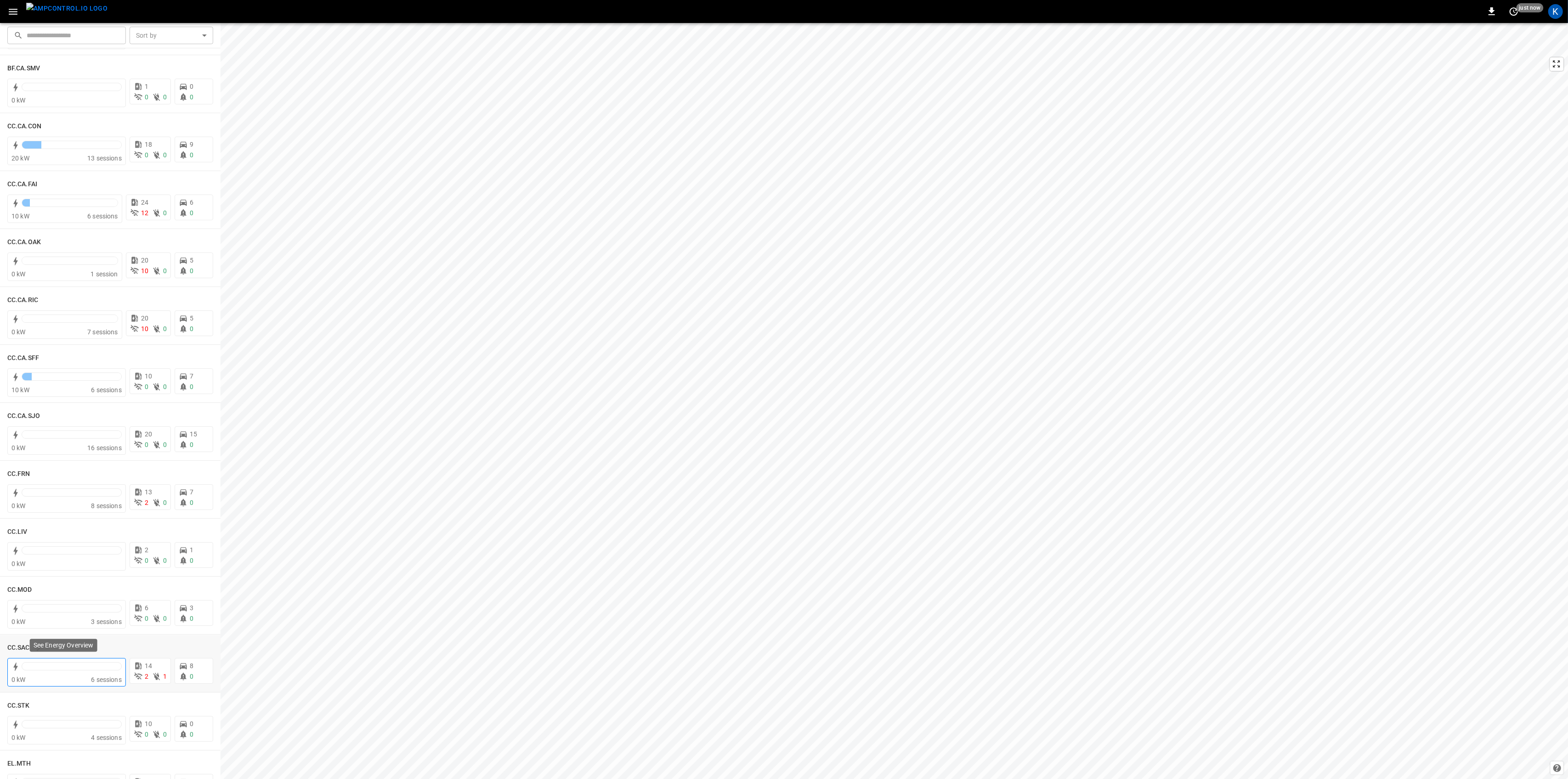
click at [63, 676] on div "0 kW" at bounding box center [51, 679] width 80 height 9
